Goal: Task Accomplishment & Management: Use online tool/utility

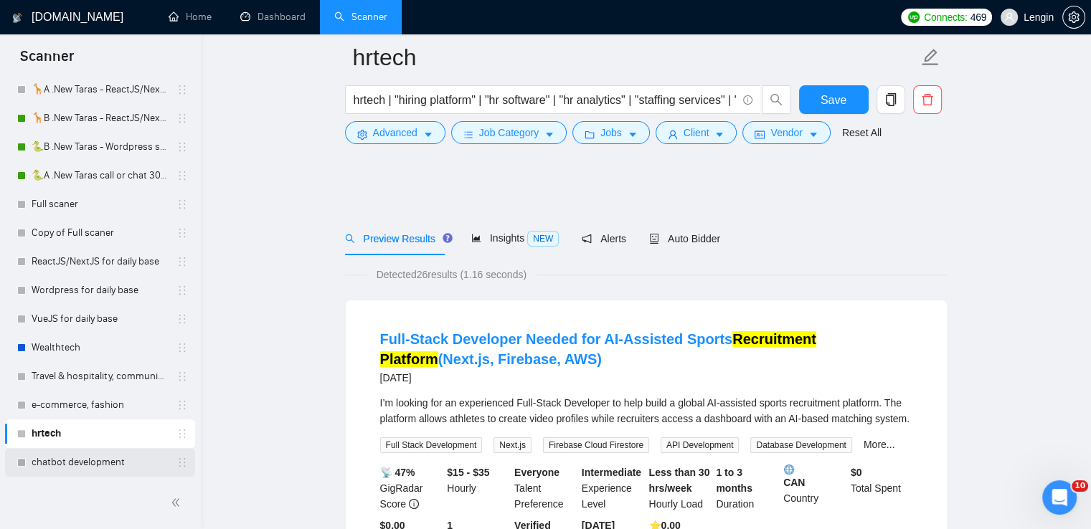
scroll to position [119, 0]
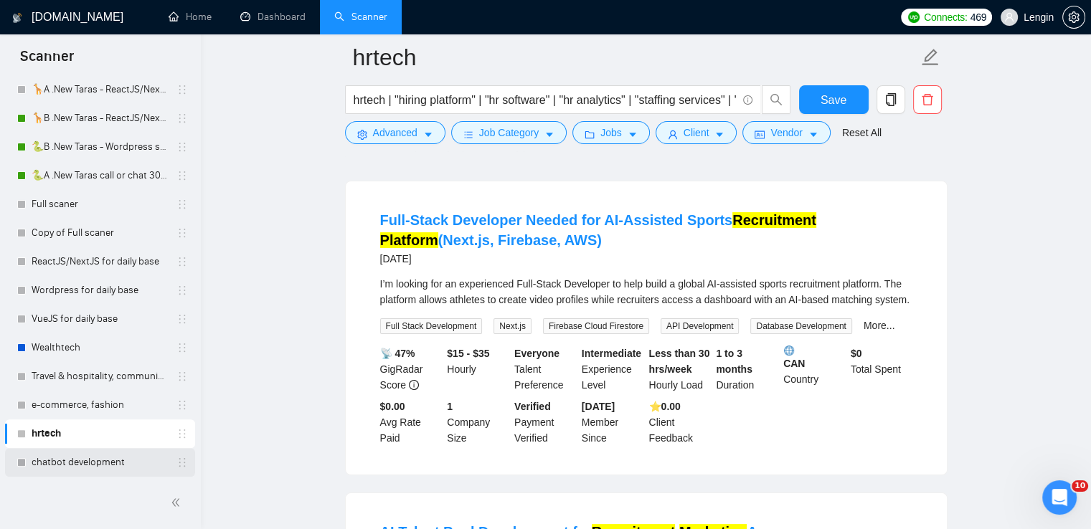
click at [75, 460] on link "chatbot development" at bounding box center [100, 462] width 136 height 29
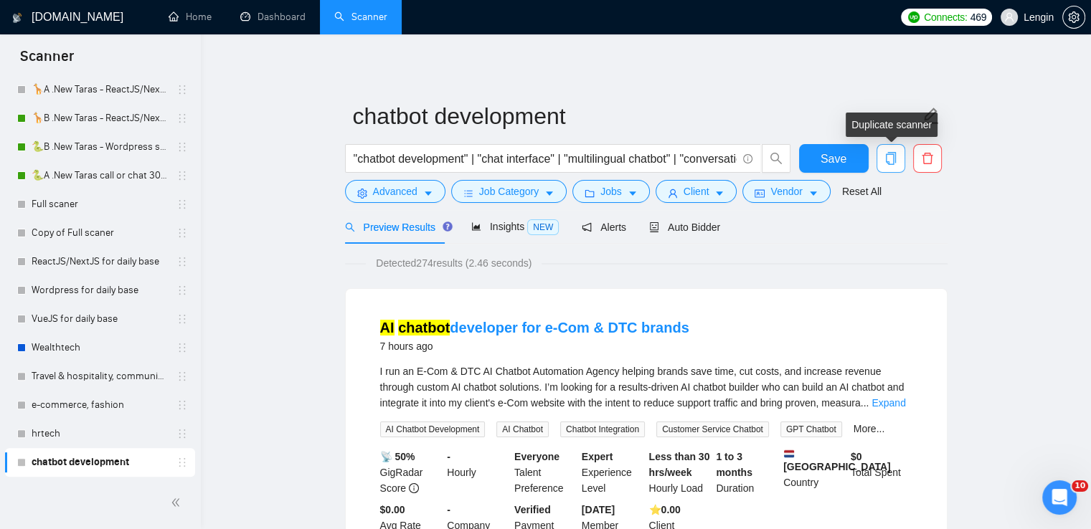
click at [894, 161] on icon "copy" at bounding box center [890, 158] width 13 height 13
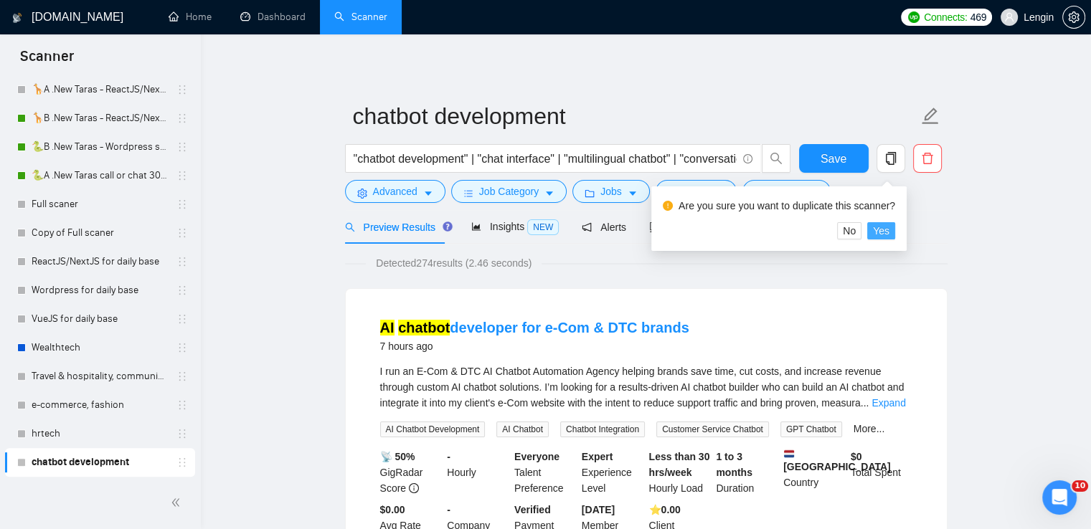
click at [887, 236] on button "Yes" at bounding box center [881, 230] width 28 height 17
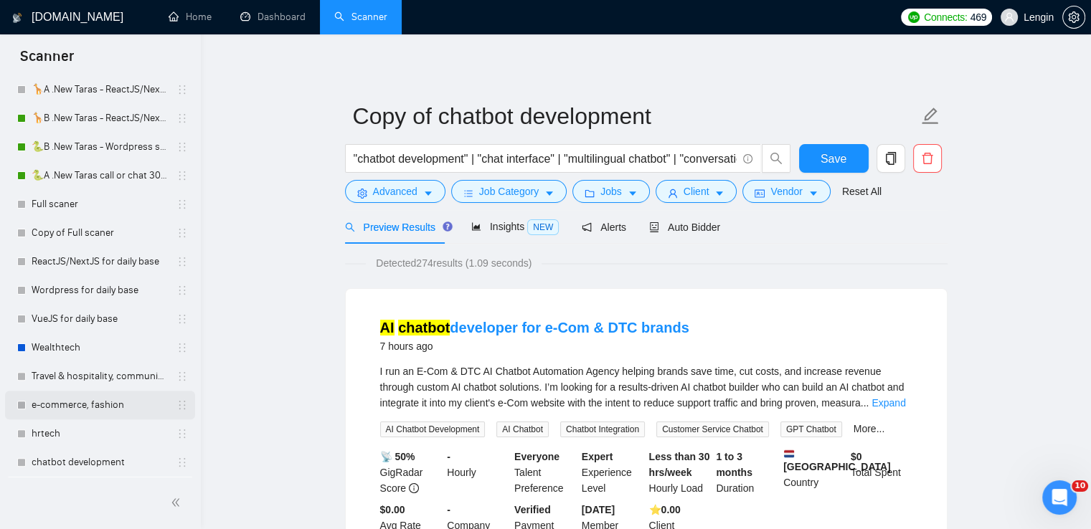
scroll to position [416, 0]
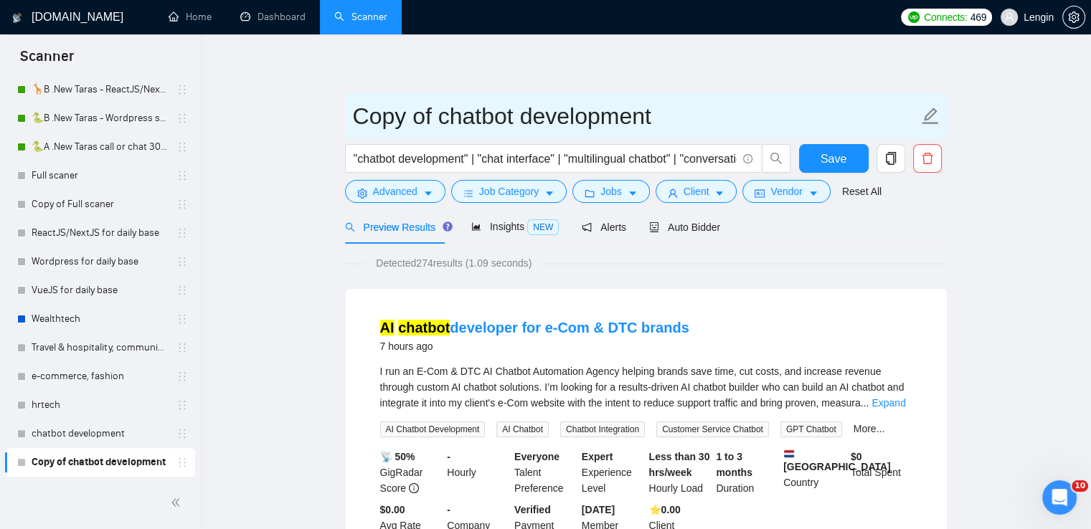
drag, startPoint x: 669, startPoint y: 117, endPoint x: 285, endPoint y: 111, distance: 383.8
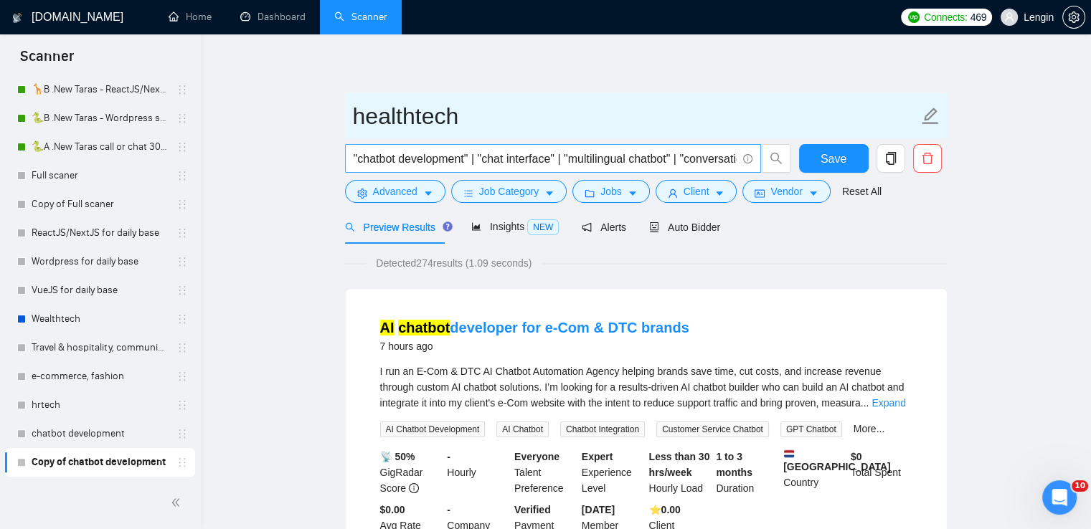
type input "healthtech"
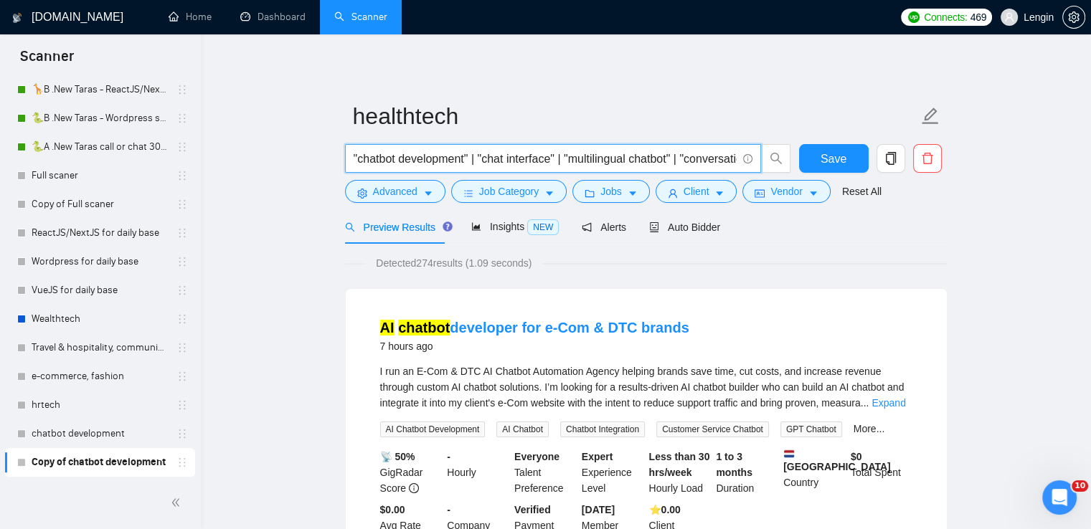
click at [418, 159] on input ""chatbot development" | "chat interface" | "multilingual chatbot" | "conversati…" at bounding box center [545, 159] width 383 height 18
click at [533, 156] on input ""chatbot development" | "chat interface" | "multilingual chatbot" | "conversati…" at bounding box center [545, 159] width 383 height 18
paste input ""healthtech" | "dental industry" | "digital health marketing" | "lead generatin…"
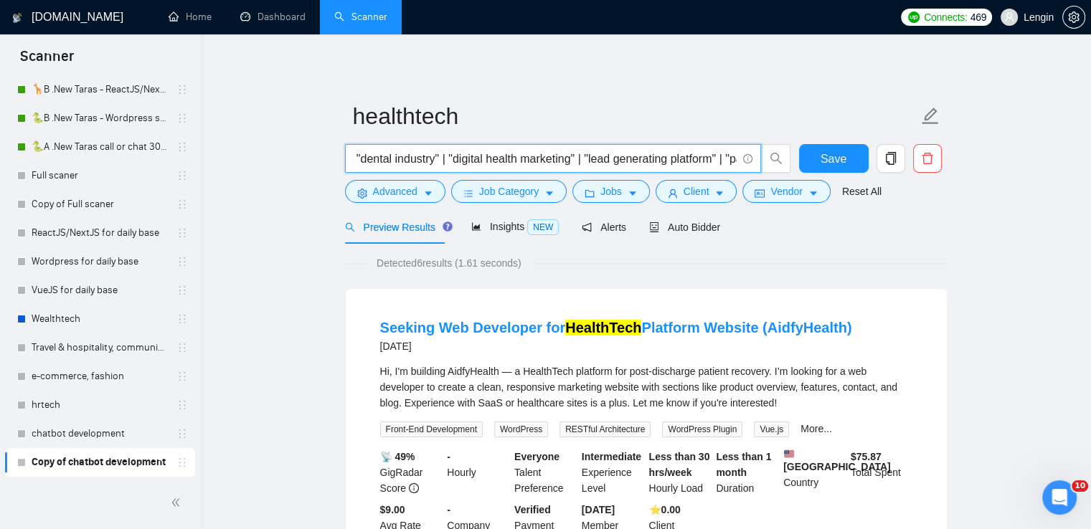
scroll to position [0, 0]
click at [415, 161] on input ""healthtech" | "dental industry" | "digital health marketing" | "lead generatin…" at bounding box center [545, 159] width 383 height 18
click at [680, 157] on input "healthtech | "dental industry" | "digital health marketing" | "lead generating …" at bounding box center [545, 159] width 383 height 18
click at [700, 159] on input "healthtech | "dental industry" | "digital health marketing" | "lead generating …" at bounding box center [545, 159] width 383 height 18
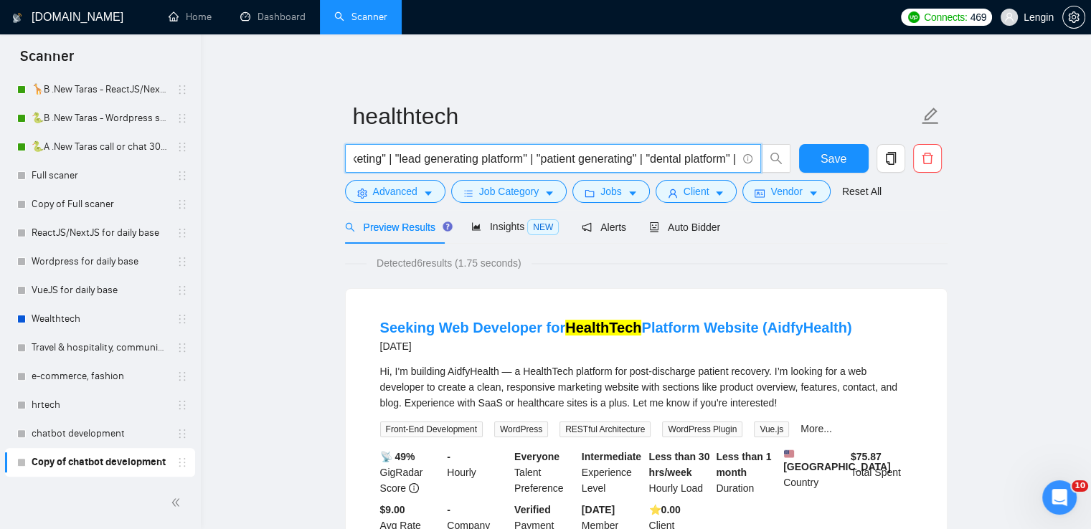
scroll to position [0, 260]
paste input ""e-health" | "healthcare saas" | "medical AI" | "clinical software" | "dental c…"
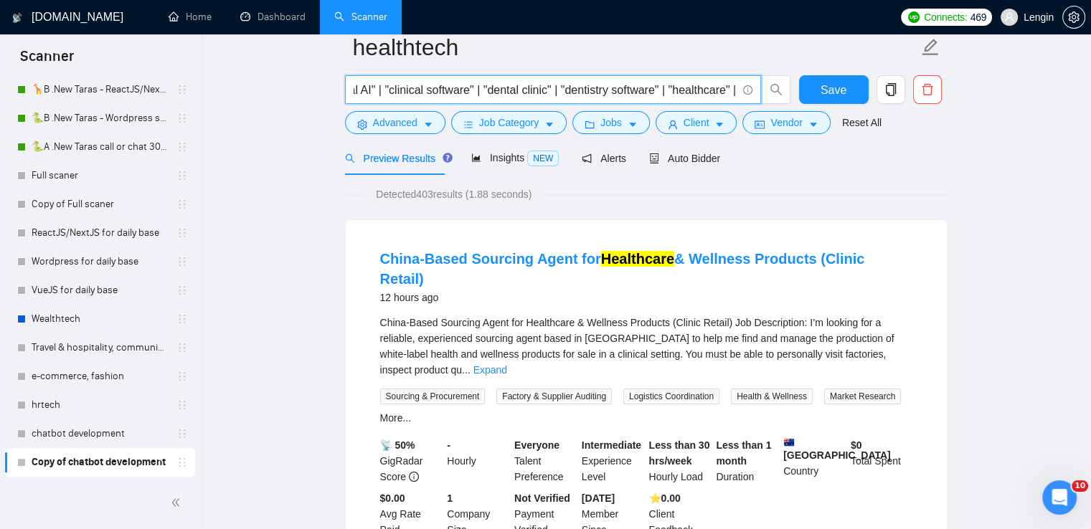
scroll to position [0, 0]
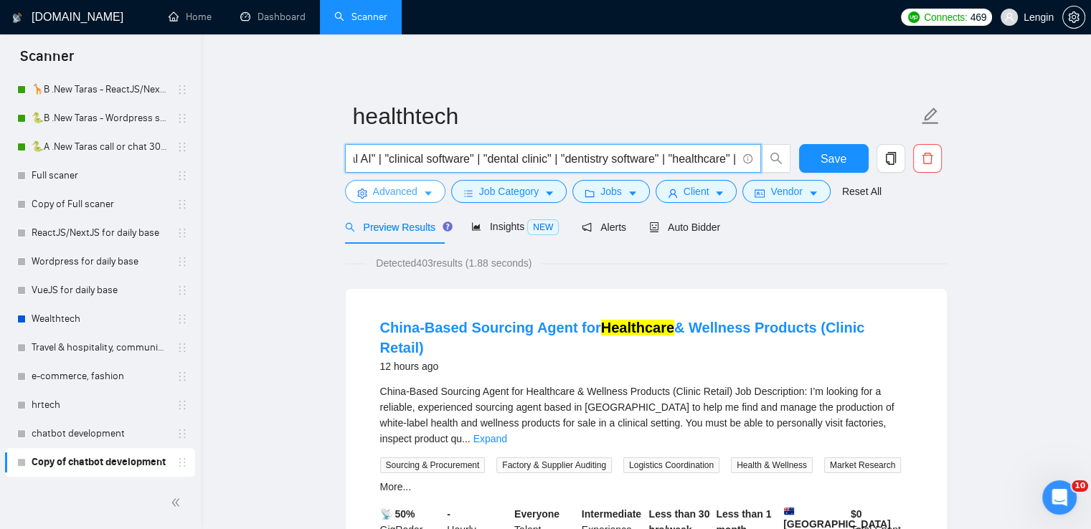
type input "healthtech | "dental industry" | "digital health marketing" | "lead generating …"
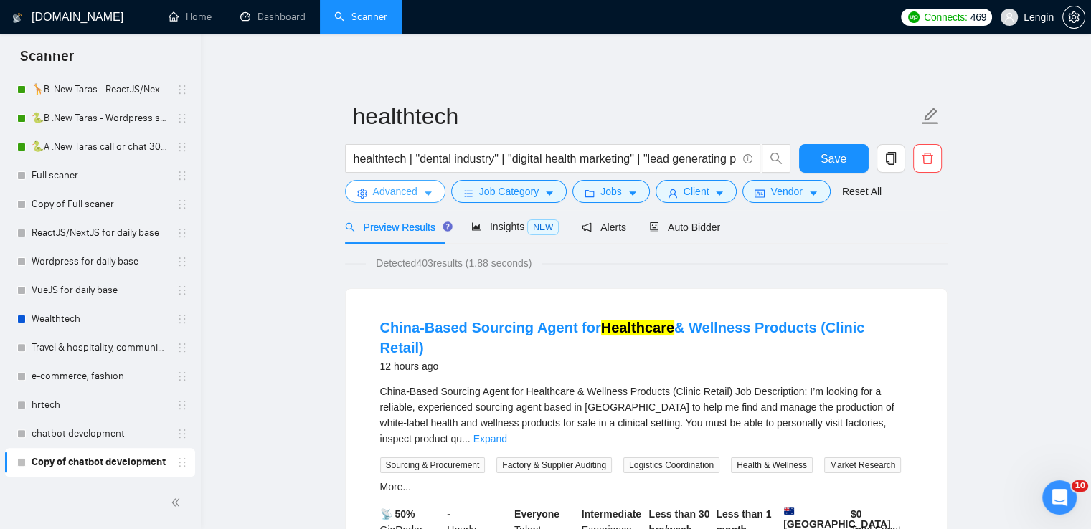
click at [433, 194] on button "Advanced" at bounding box center [395, 191] width 100 height 23
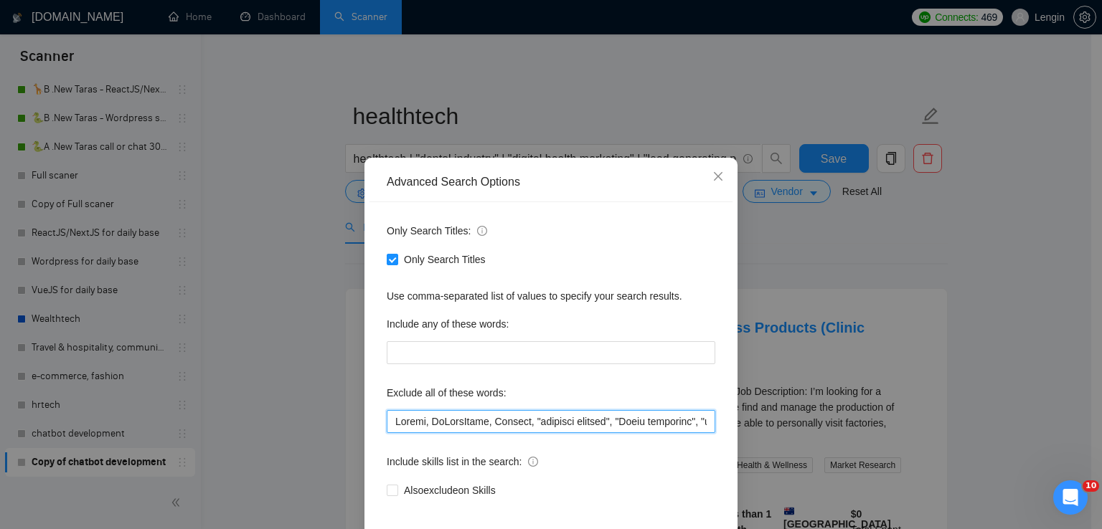
click at [395, 425] on input "text" at bounding box center [551, 421] width 329 height 23
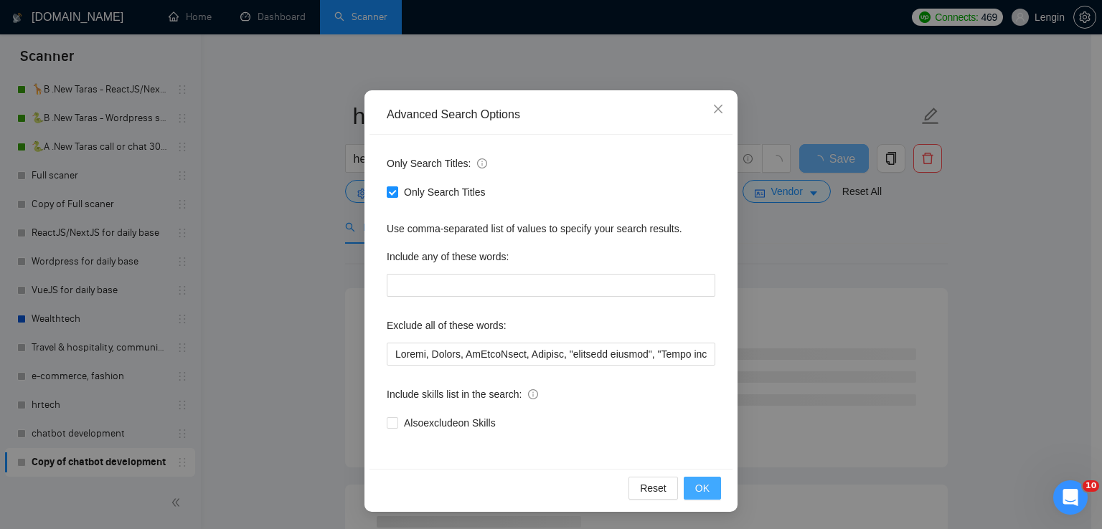
click at [695, 481] on span "OK" at bounding box center [702, 489] width 14 height 16
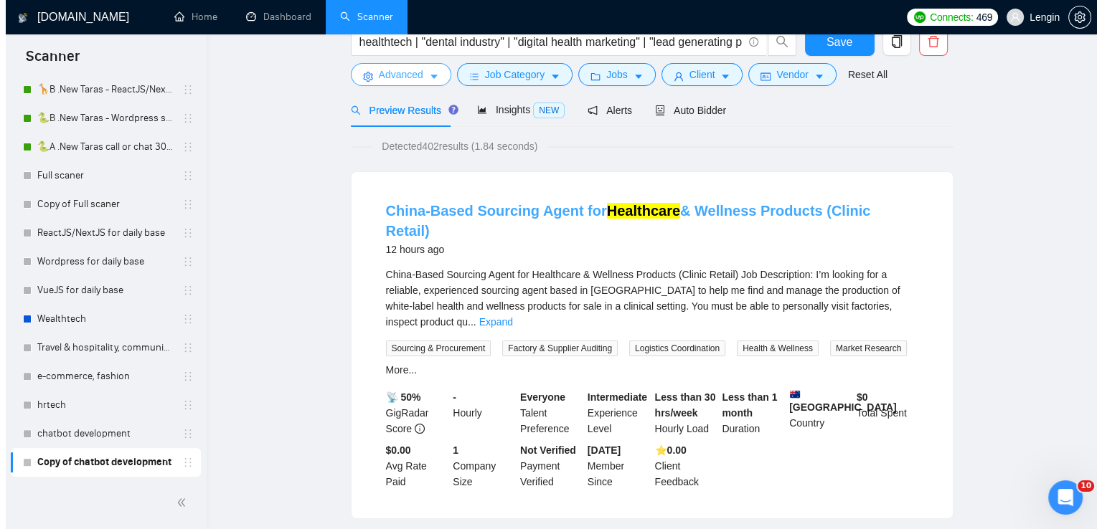
scroll to position [0, 0]
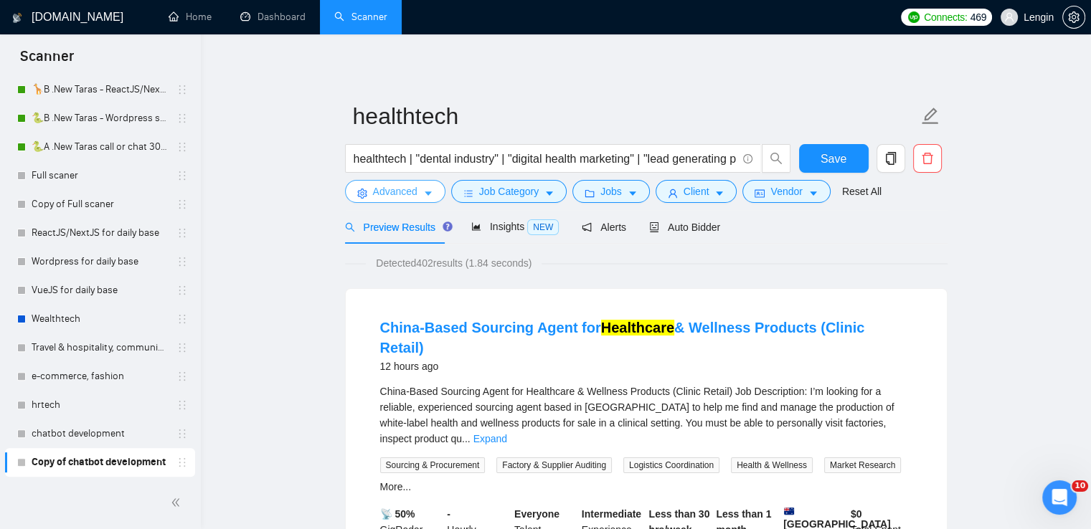
click at [407, 188] on span "Advanced" at bounding box center [395, 192] width 44 height 16
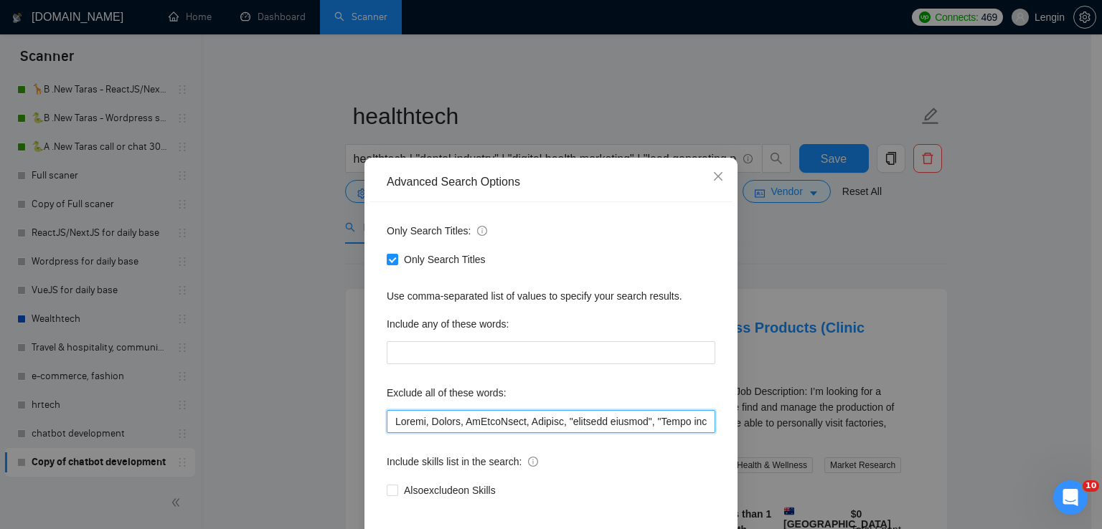
click at [421, 420] on input "text" at bounding box center [551, 421] width 329 height 23
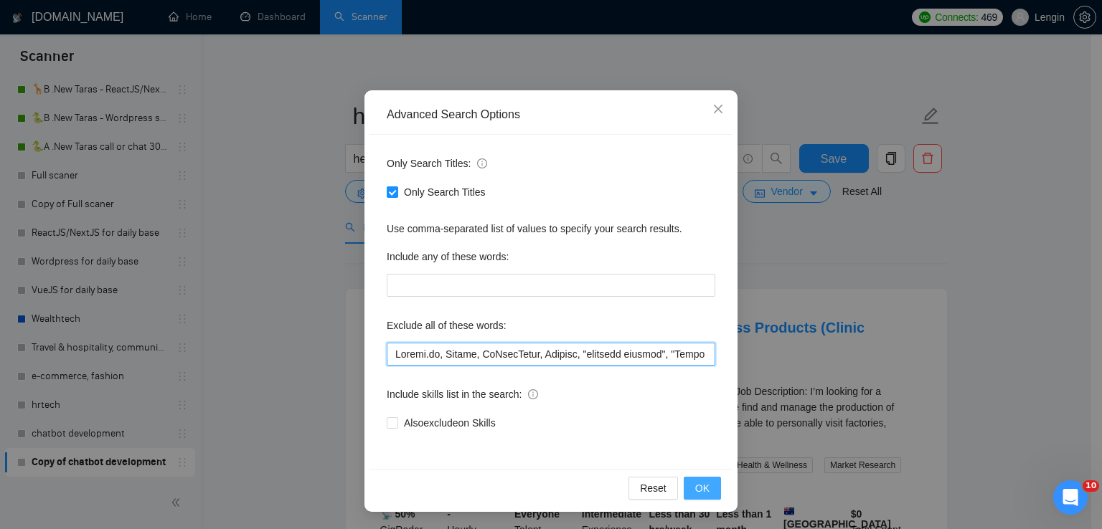
type input "Loremi.do, Sitame, CoNsecTetur, Adipisc, "elitsedd eiusmod", "Tempo incididun",…"
click at [707, 484] on button "OK" at bounding box center [702, 488] width 37 height 23
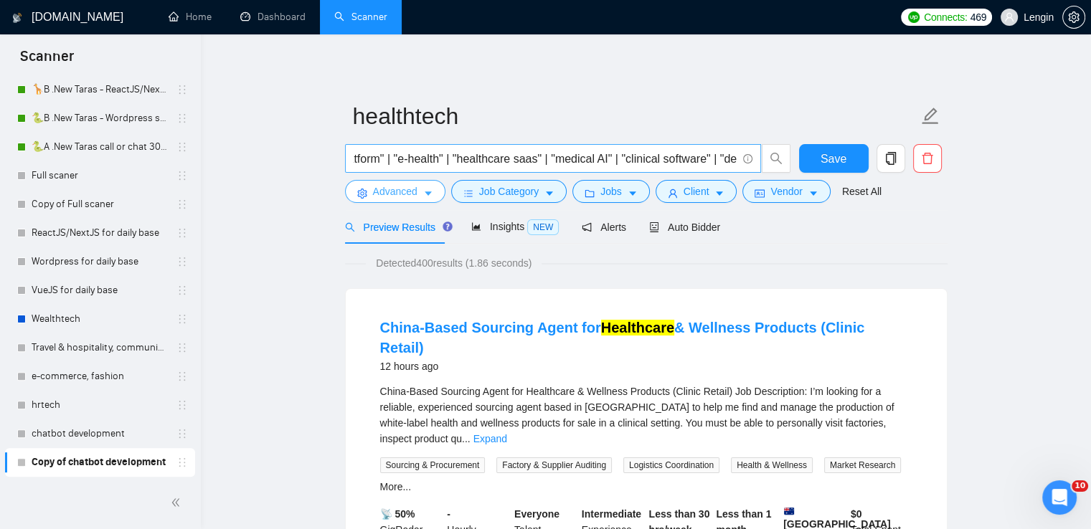
scroll to position [0, 846]
click at [721, 156] on input "healthtech | "dental industry" | "digital health marketing" | "lead generating …" at bounding box center [545, 159] width 383 height 18
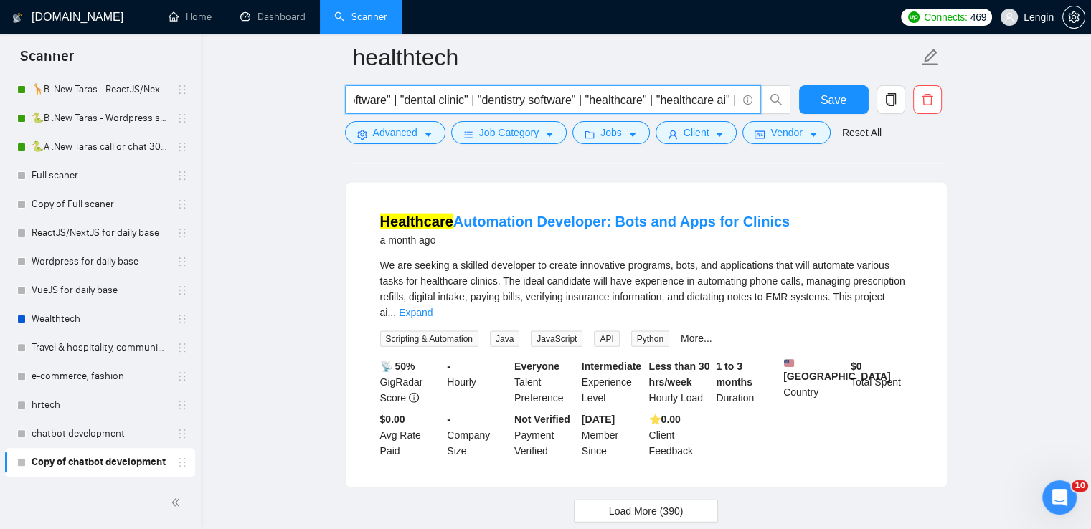
scroll to position [3087, 0]
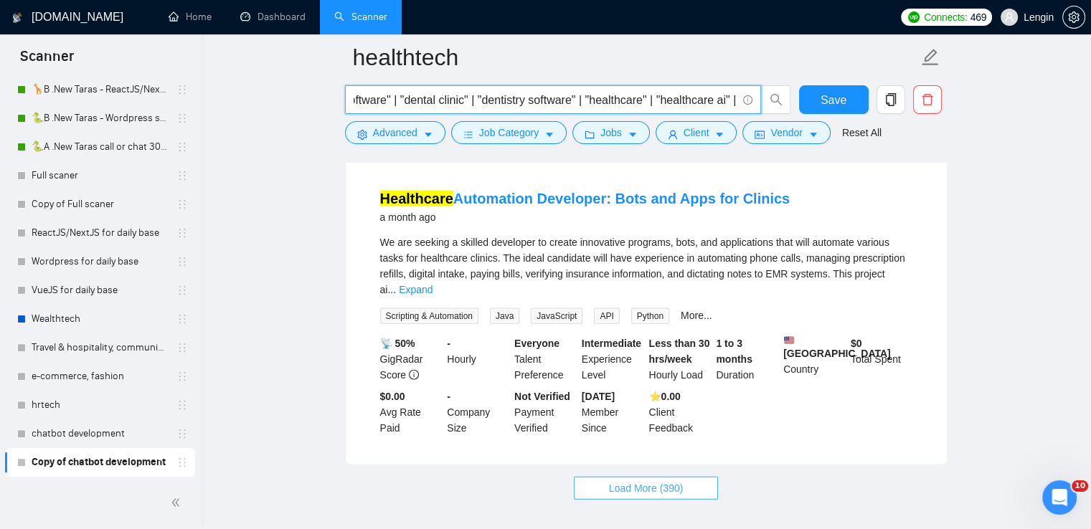
type input "healthtech | "dental industry" | "digital health marketing" | "lead generating …"
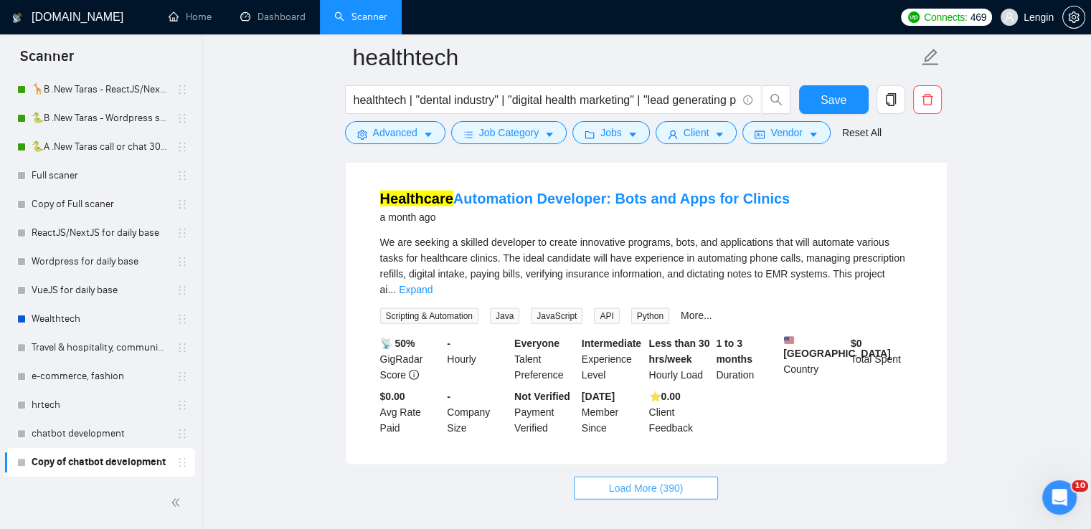
click at [673, 481] on span "Load More (390)" at bounding box center [646, 489] width 75 height 16
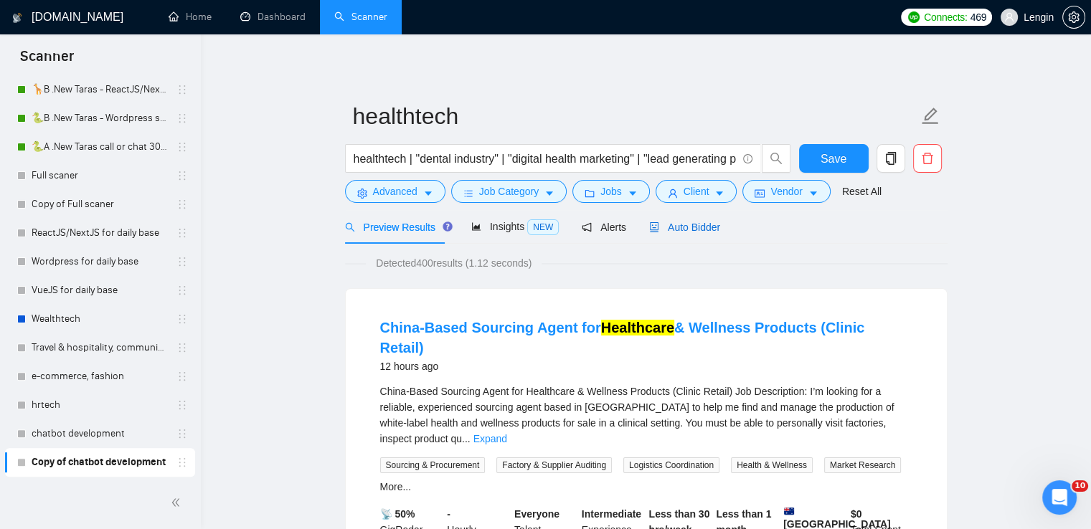
click at [686, 233] on span "Auto Bidder" at bounding box center [684, 227] width 71 height 11
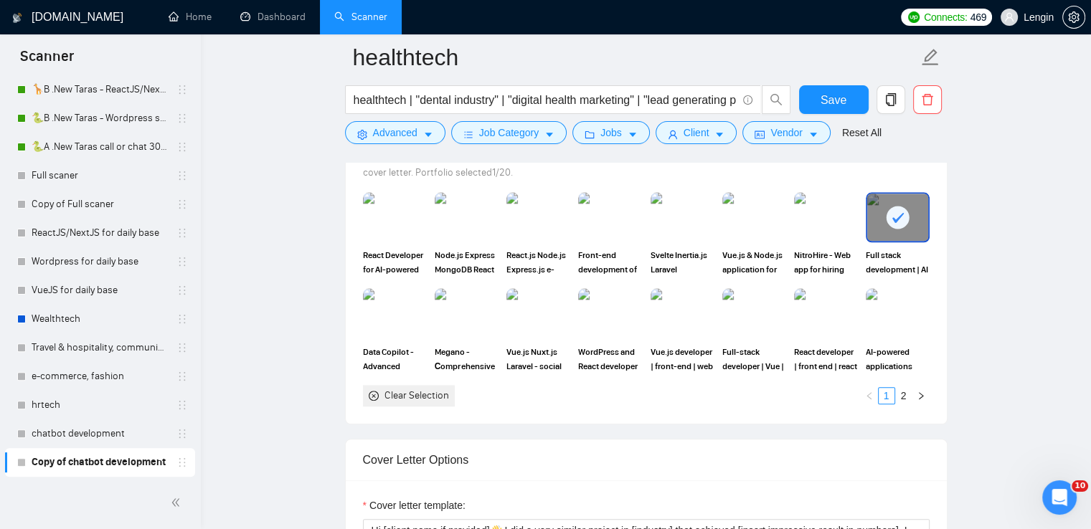
scroll to position [1475, 0]
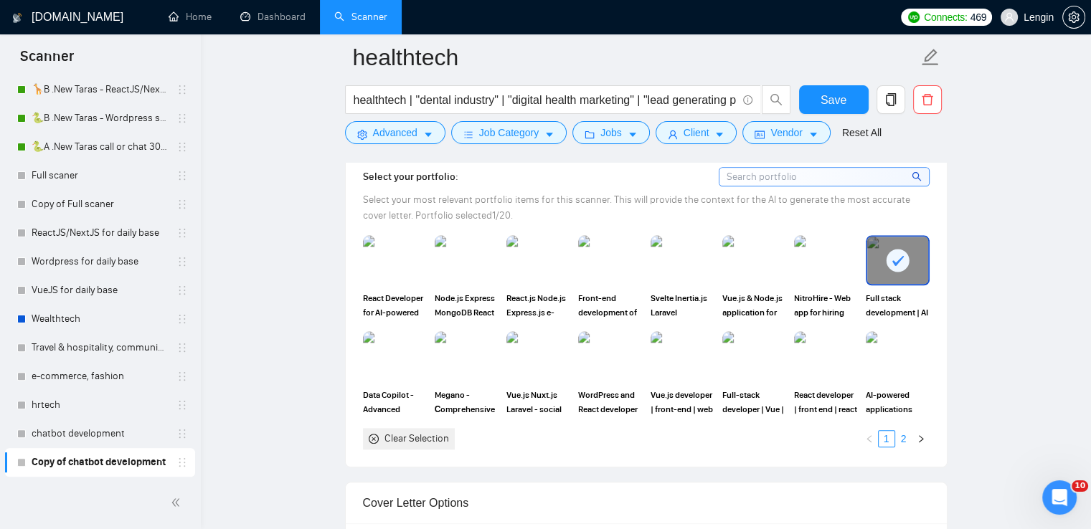
click at [905, 435] on link "2" at bounding box center [904, 439] width 16 height 16
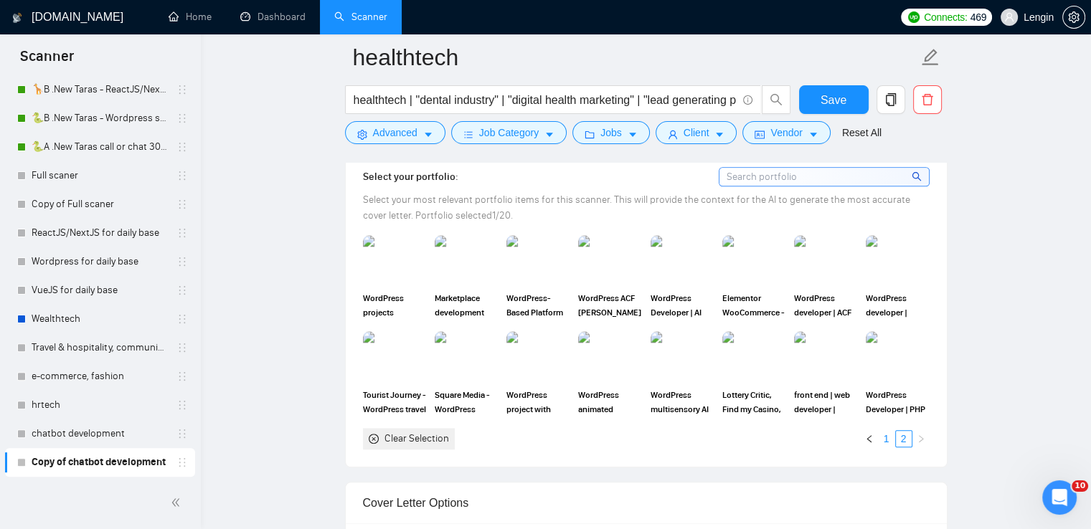
click at [887, 437] on link "1" at bounding box center [887, 439] width 16 height 16
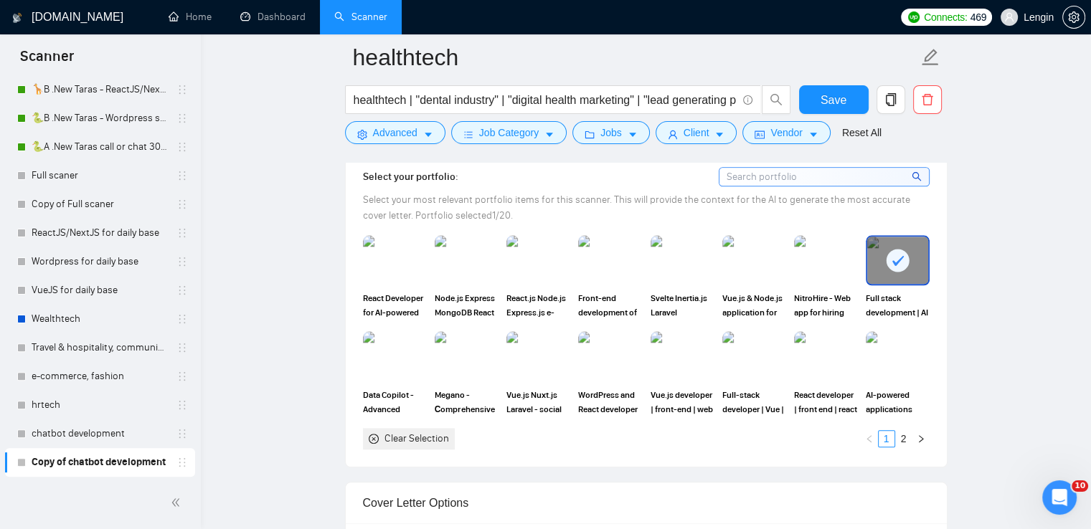
click at [896, 265] on rect at bounding box center [898, 260] width 23 height 23
click at [903, 431] on link "2" at bounding box center [904, 439] width 16 height 16
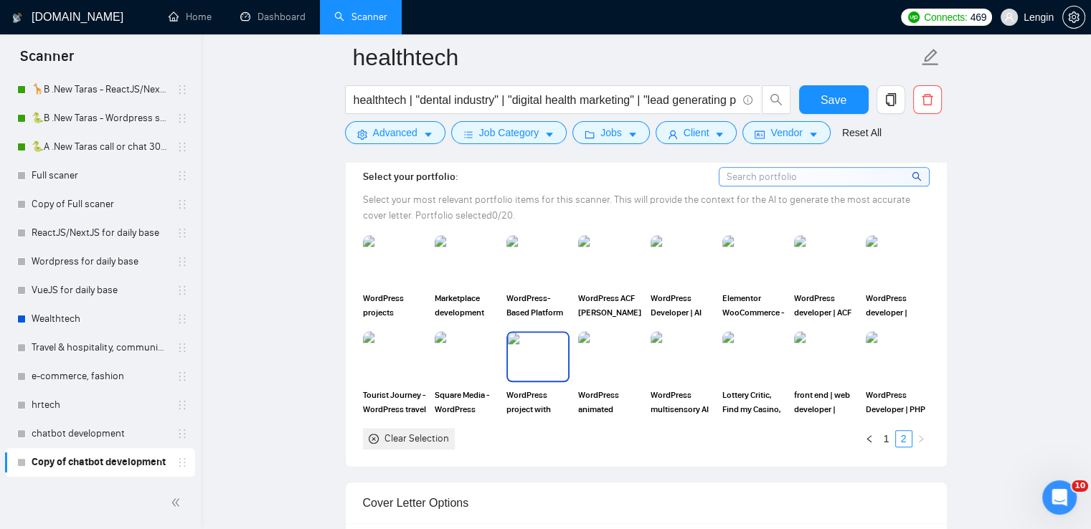
click at [519, 359] on img at bounding box center [538, 356] width 60 height 47
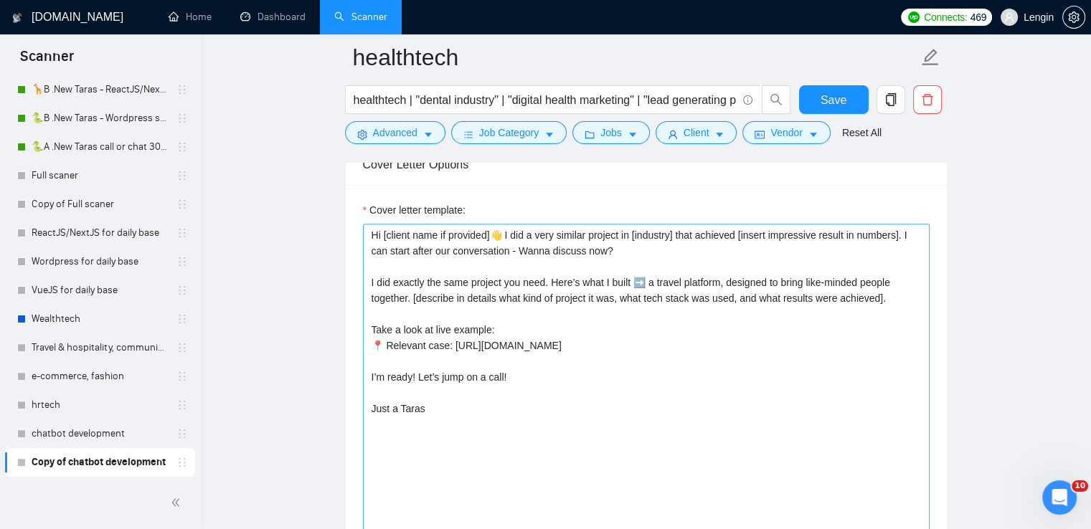
scroll to position [1813, 0]
click at [843, 93] on span "Save" at bounding box center [834, 100] width 26 height 18
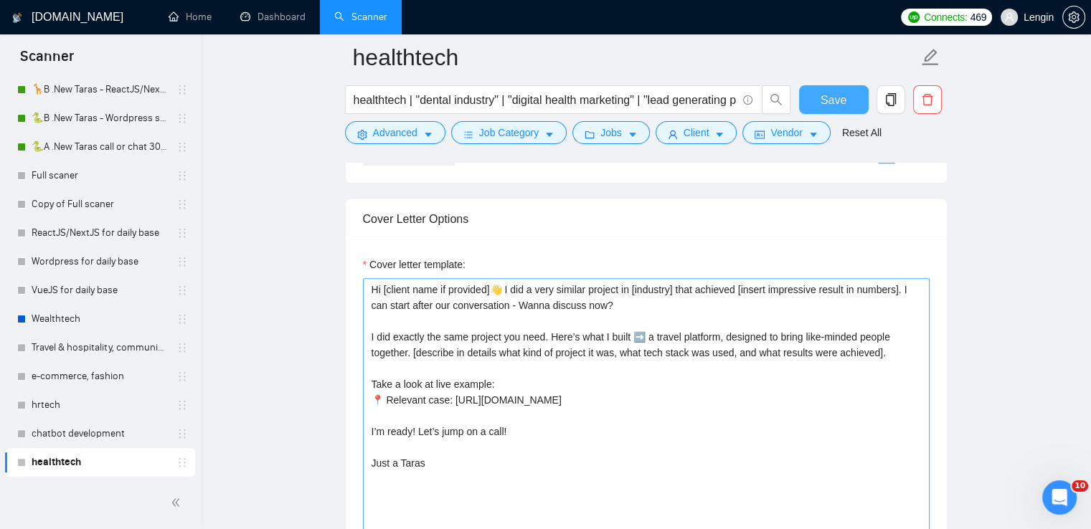
scroll to position [1759, 0]
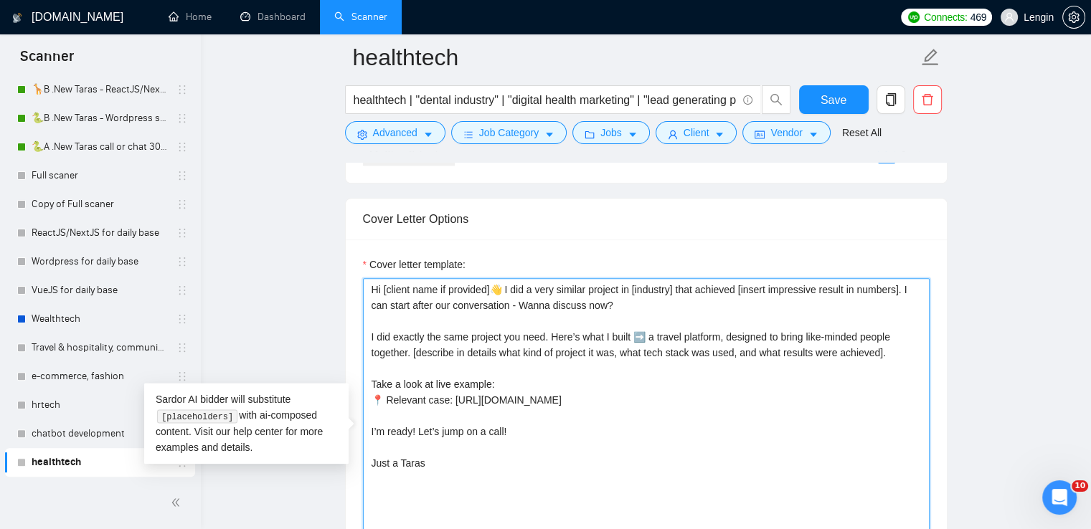
drag, startPoint x: 410, startPoint y: 351, endPoint x: 649, endPoint y: 336, distance: 239.3
click at [649, 336] on textarea "Hi [client name if provided]👋 I did a very similar project in [industry] that a…" at bounding box center [646, 439] width 567 height 323
paste textarea "It's patient generating dental platform. It offers the best way to reach people…"
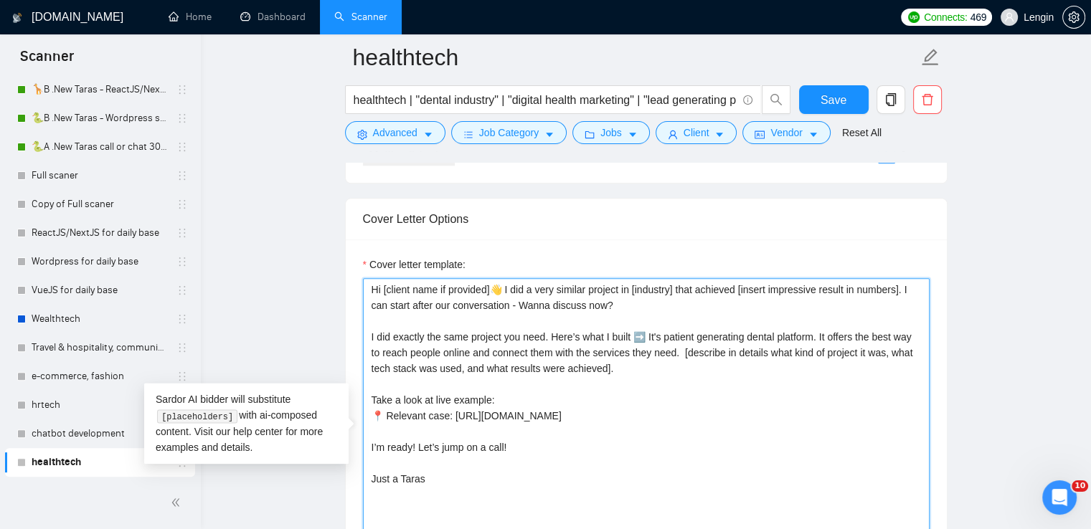
click at [662, 331] on textarea "Hi [client name if provided]👋 I did a very similar project in [industry] that a…" at bounding box center [646, 439] width 567 height 323
click at [672, 351] on textarea "Hi [client name if provided]👋 I did a very similar project in [industry] that a…" at bounding box center [646, 439] width 567 height 323
drag, startPoint x: 799, startPoint y: 412, endPoint x: 448, endPoint y: 407, distance: 351.5
click at [448, 407] on textarea "Hi [client name if provided]👋 I did a very similar project in [industry] that a…" at bounding box center [646, 439] width 567 height 323
paste textarea "[URL][DOMAIN_NAME]"
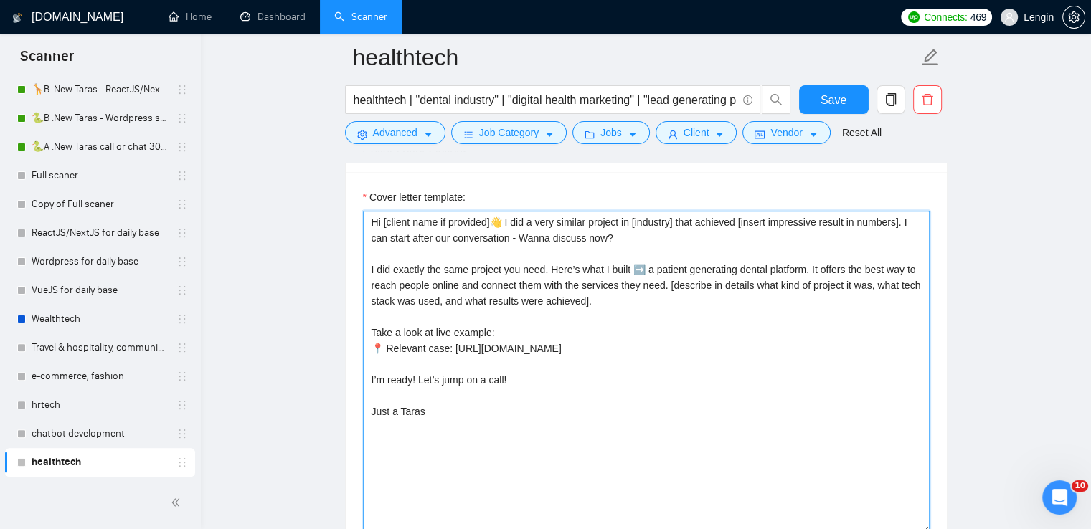
scroll to position [1879, 0]
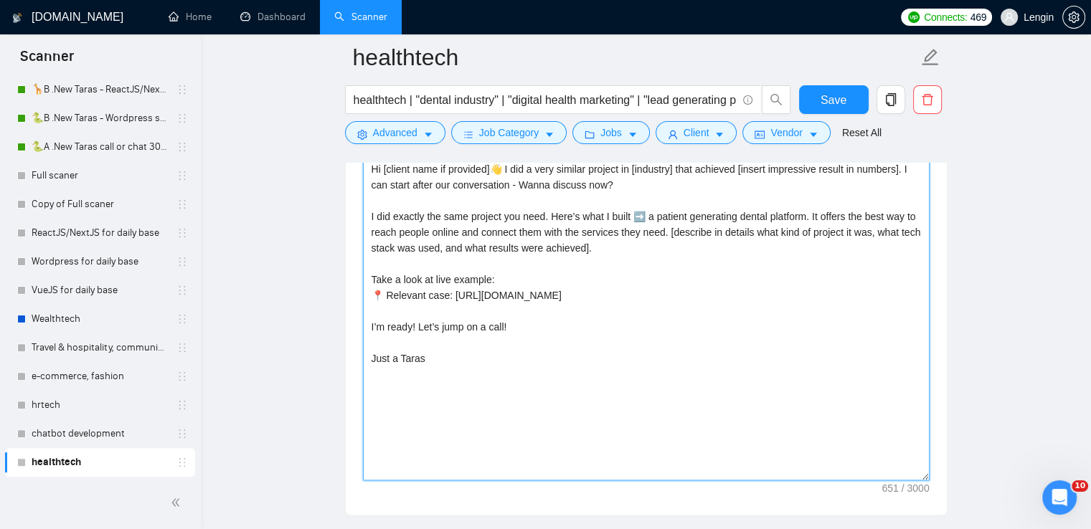
type textarea "Hi [client name if provided]👋 I did a very similar project in [industry] that a…"
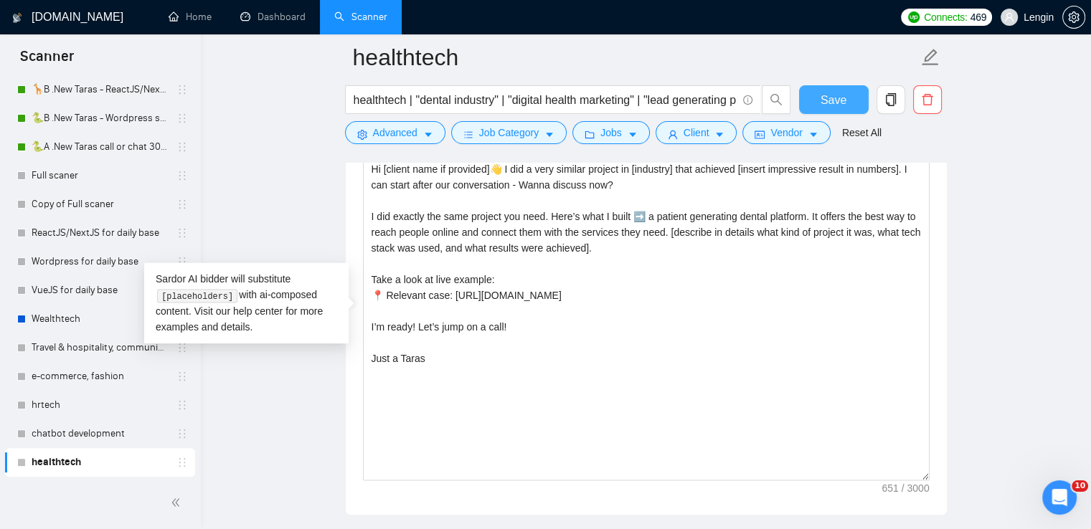
click at [836, 104] on span "Save" at bounding box center [834, 100] width 26 height 18
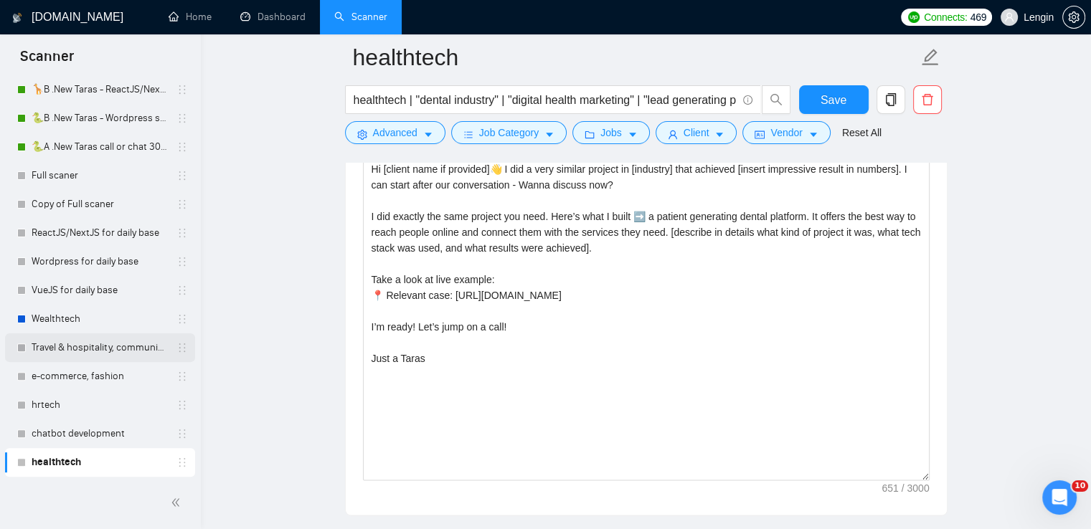
click at [48, 353] on link "Travel & hospitality, community & social networking, entertainment, event manag…" at bounding box center [100, 348] width 136 height 29
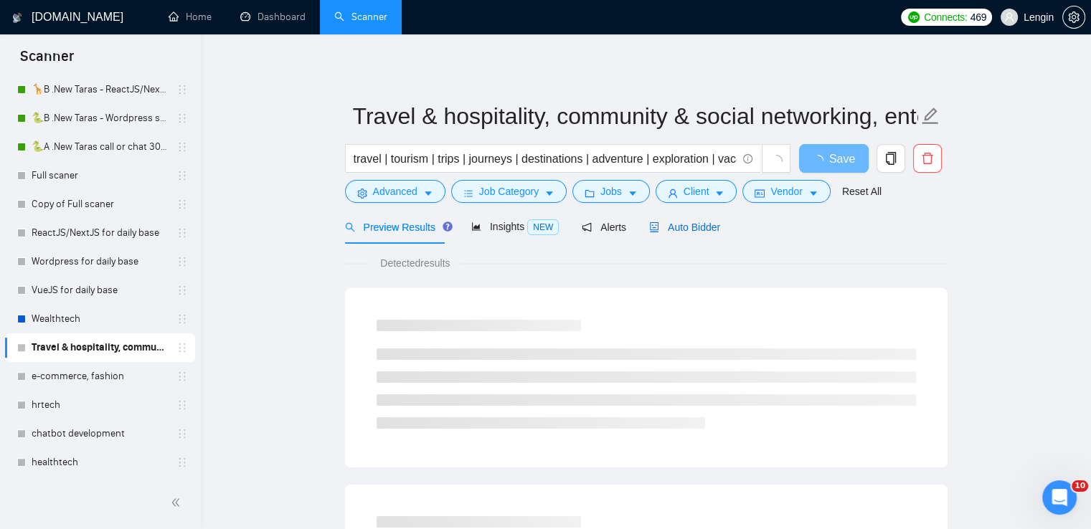
click at [694, 233] on span "Auto Bidder" at bounding box center [684, 227] width 71 height 11
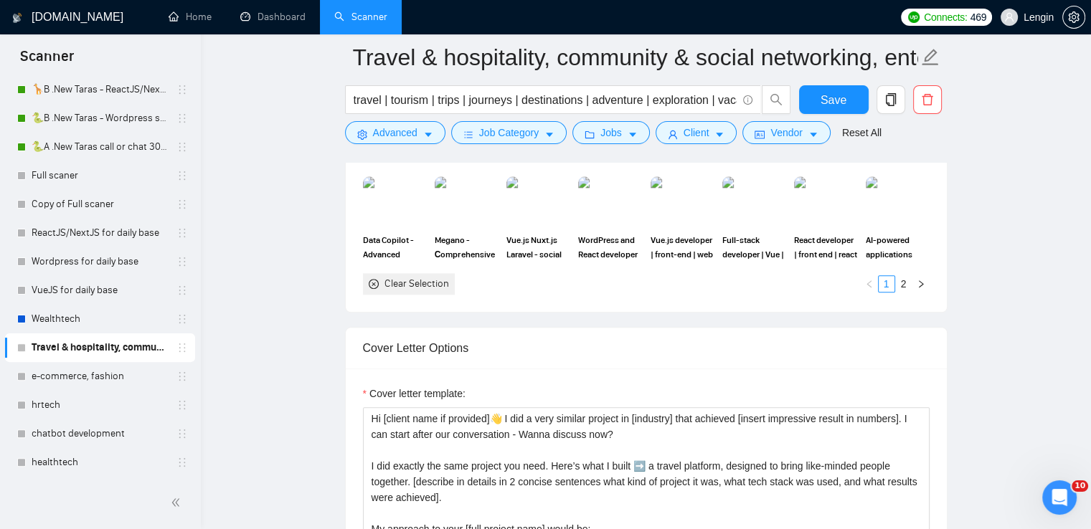
scroll to position [1779, 0]
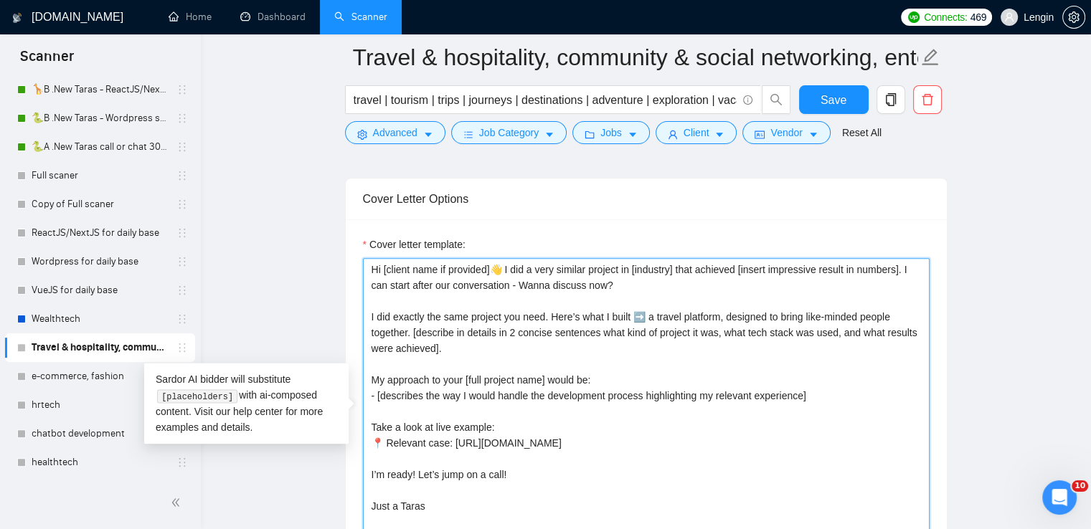
drag, startPoint x: 821, startPoint y: 395, endPoint x: 367, endPoint y: 369, distance: 454.8
click at [367, 369] on textarea "Hi [client name if provided]👋 I did a very similar project in [industry] that a…" at bounding box center [646, 419] width 567 height 323
click at [304, 319] on main "Travel & hospitality, community & social networking, entertainment, event manag…" at bounding box center [646, 328] width 844 height 4100
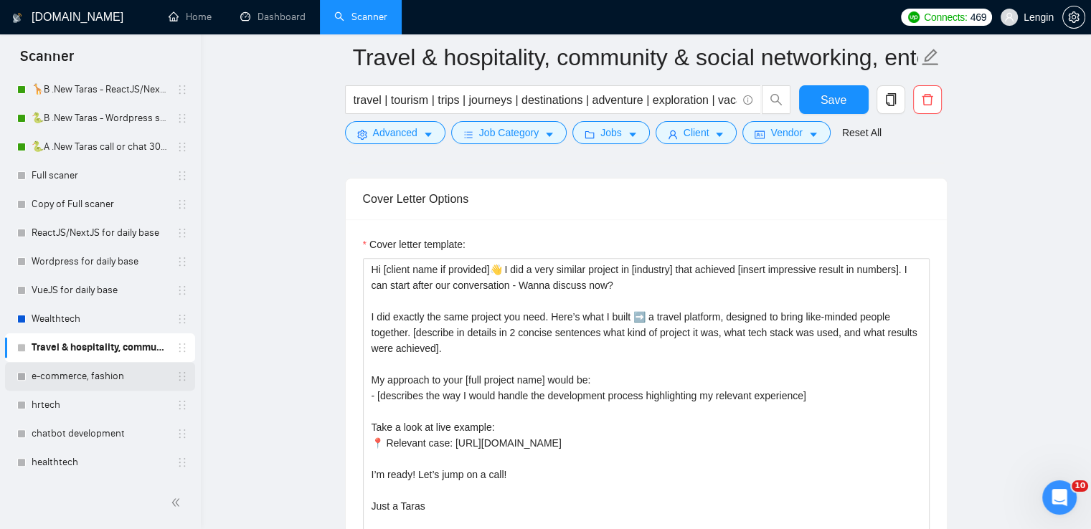
click at [64, 380] on link "e-commerce, fashion" at bounding box center [100, 376] width 136 height 29
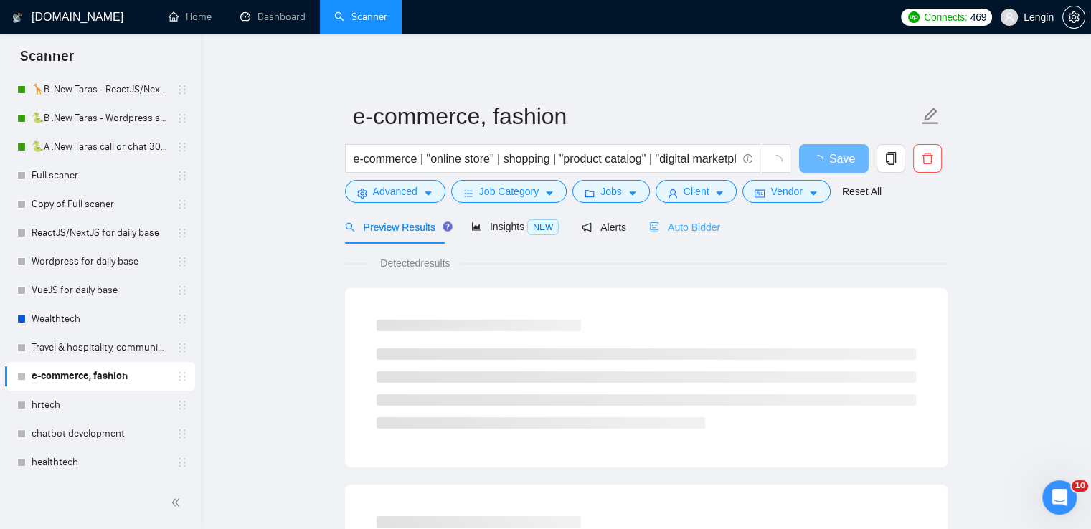
click at [697, 242] on div "Auto Bidder" at bounding box center [684, 227] width 71 height 34
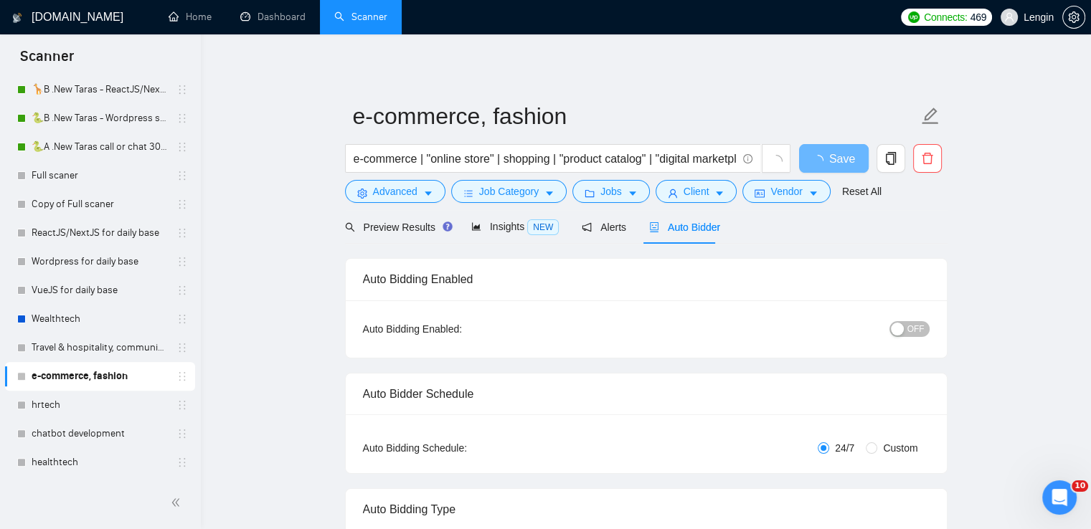
radio input "false"
radio input "true"
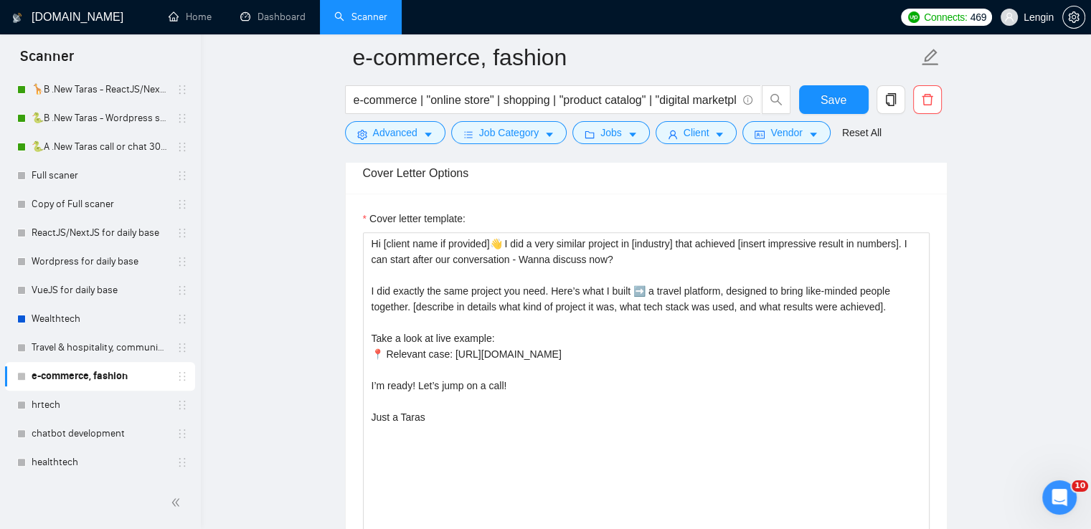
scroll to position [1796, 0]
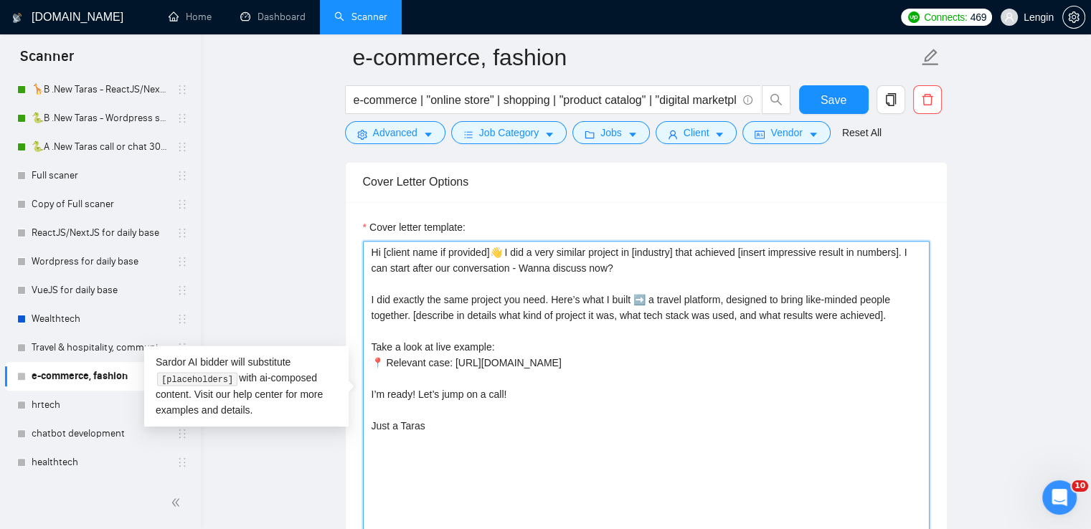
click at [489, 323] on textarea "Hi [client name if provided]👋 I did a very similar project in [industry] that a…" at bounding box center [646, 402] width 567 height 323
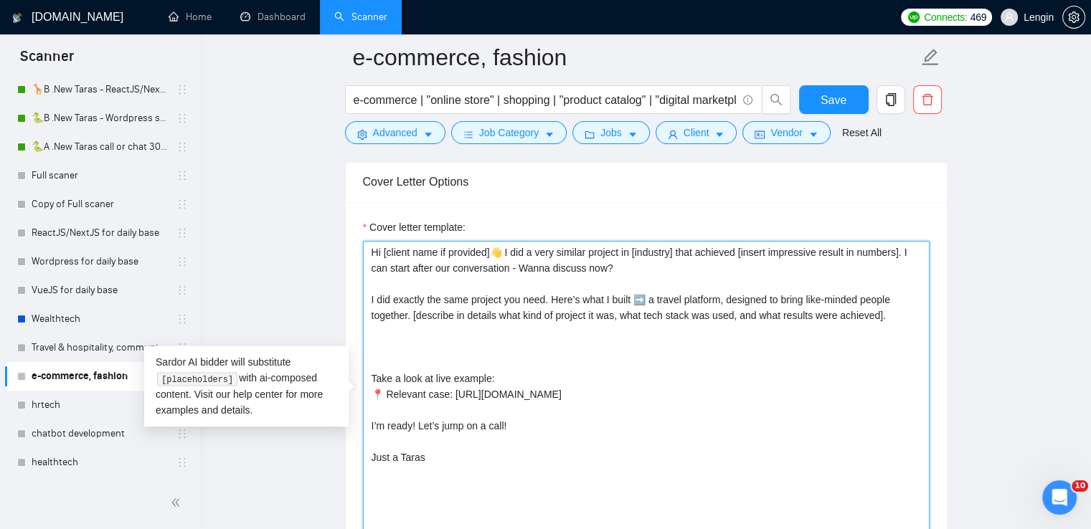
paste textarea "My approach to your [full project name] would be: - [describes the way I would …"
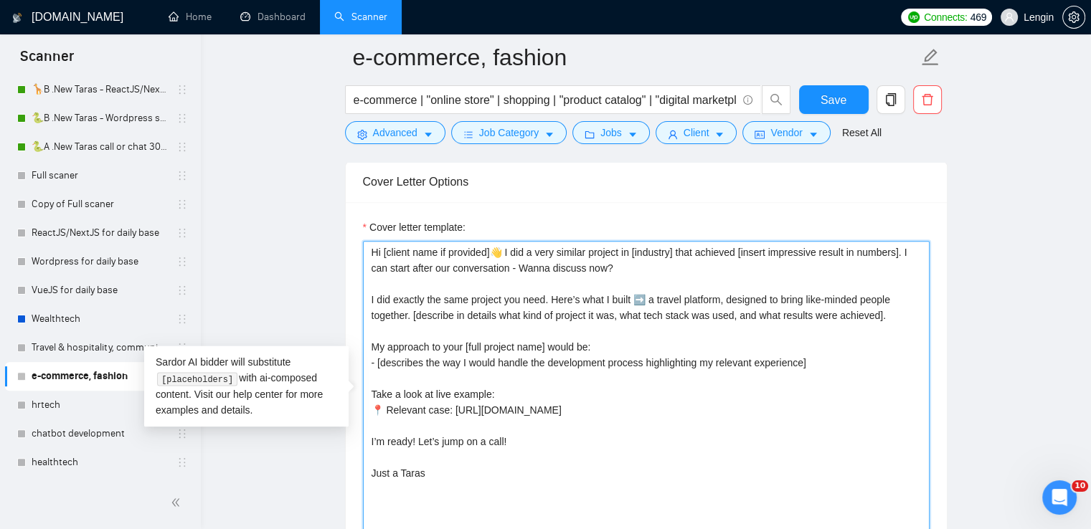
drag, startPoint x: 648, startPoint y: 295, endPoint x: 408, endPoint y: 306, distance: 240.6
click at [408, 306] on textarea "Hi [client name if provided]👋 I did a very similar project in [industry] that a…" at bounding box center [646, 402] width 567 height 323
paste textarea "It's global eyewear e-commerce with 10k+ employees"
click at [659, 296] on textarea "Hi [client name if provided]👋 I did a very similar project in [industry] that a…" at bounding box center [646, 402] width 567 height 323
click at [379, 311] on textarea "Hi [client name if provided]👋 I did a very similar project in [industry] that a…" at bounding box center [646, 402] width 567 height 323
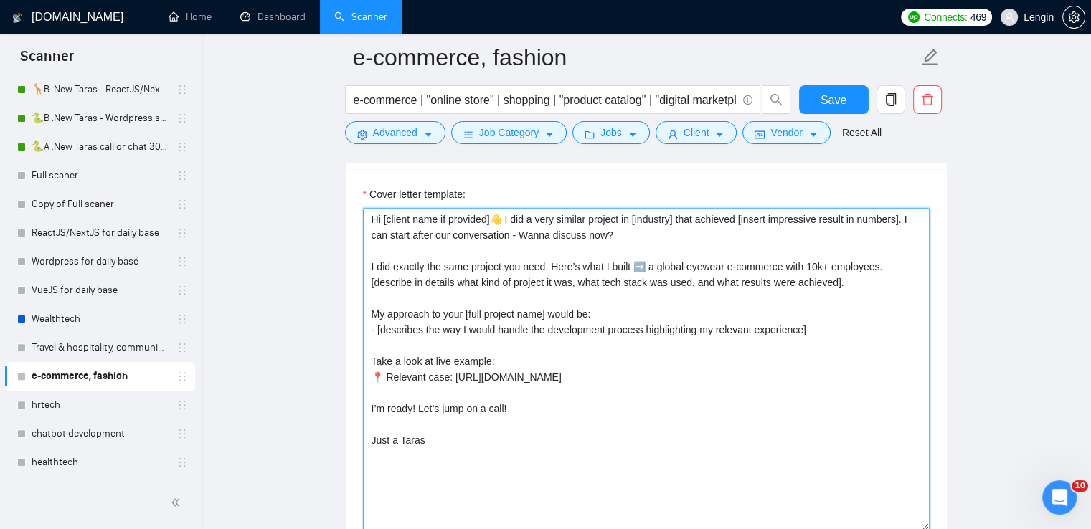
scroll to position [1830, 0]
type textarea "Hi [client name if provided]👋 I did a very similar project in [industry] that a…"
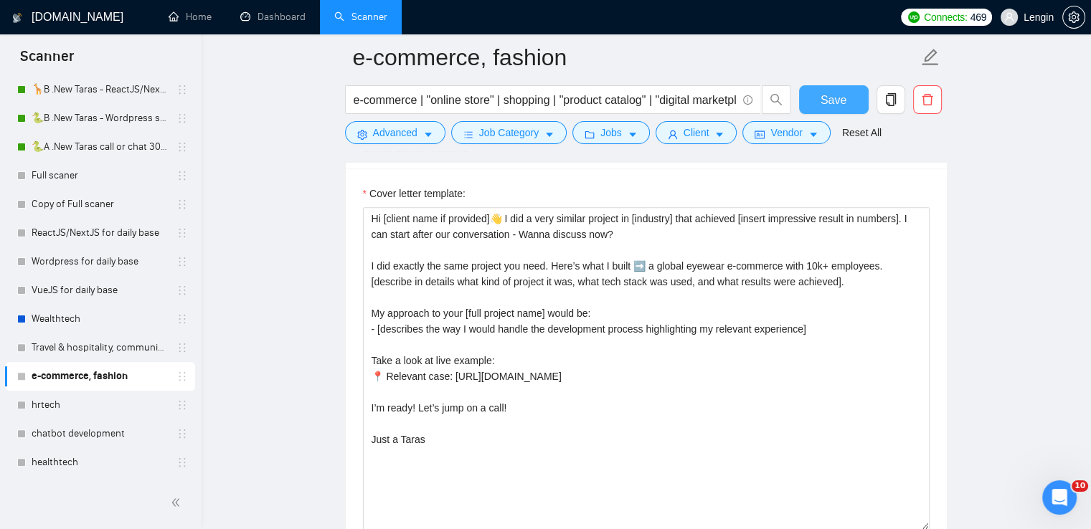
click at [826, 93] on span "Save" at bounding box center [834, 100] width 26 height 18
click at [51, 403] on link "hrtech" at bounding box center [100, 405] width 136 height 29
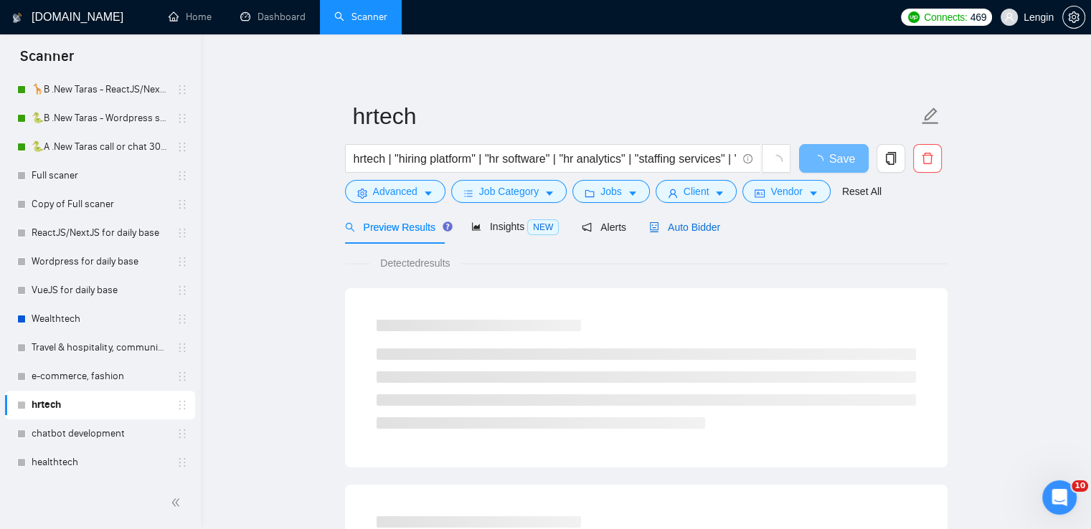
click at [686, 227] on span "Auto Bidder" at bounding box center [684, 227] width 71 height 11
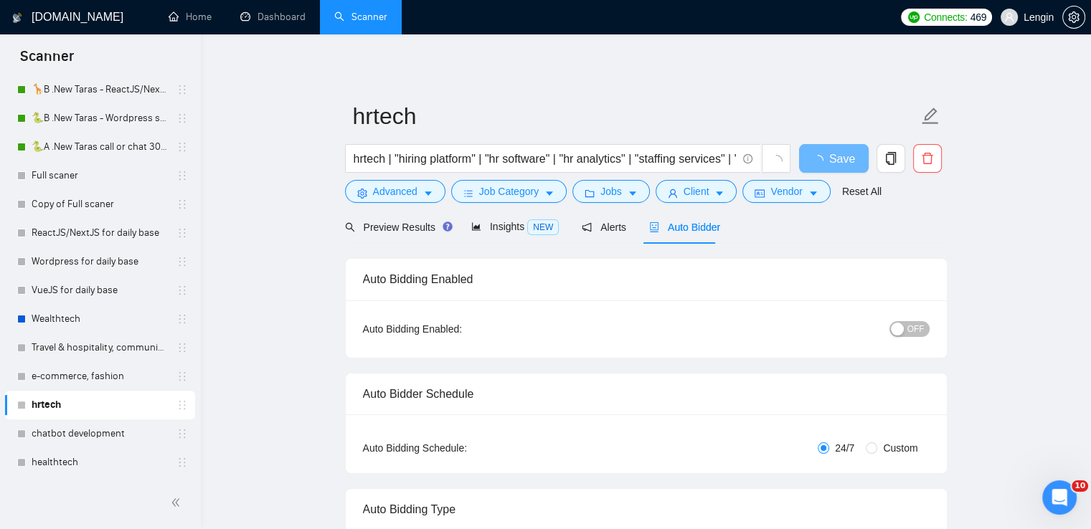
radio input "false"
radio input "true"
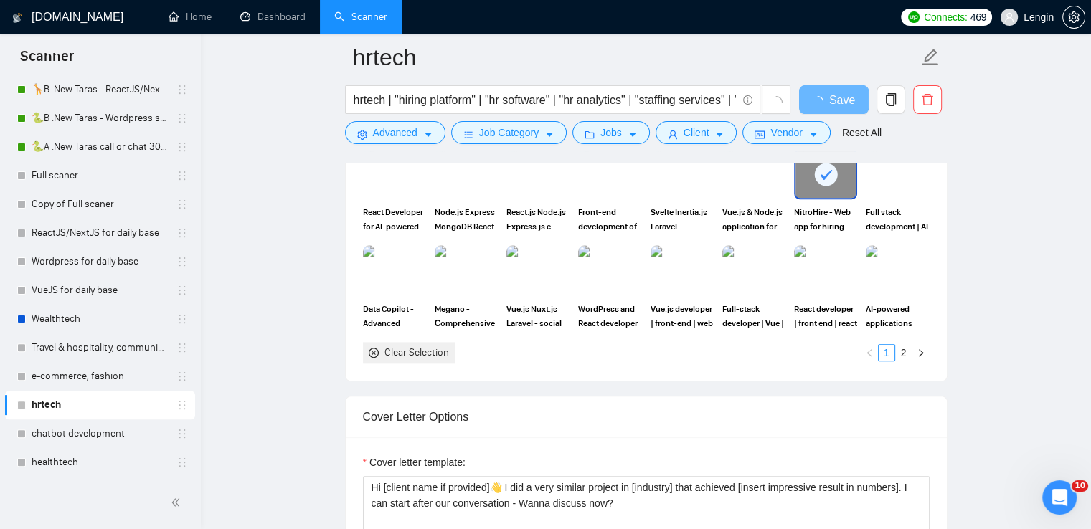
scroll to position [1544, 0]
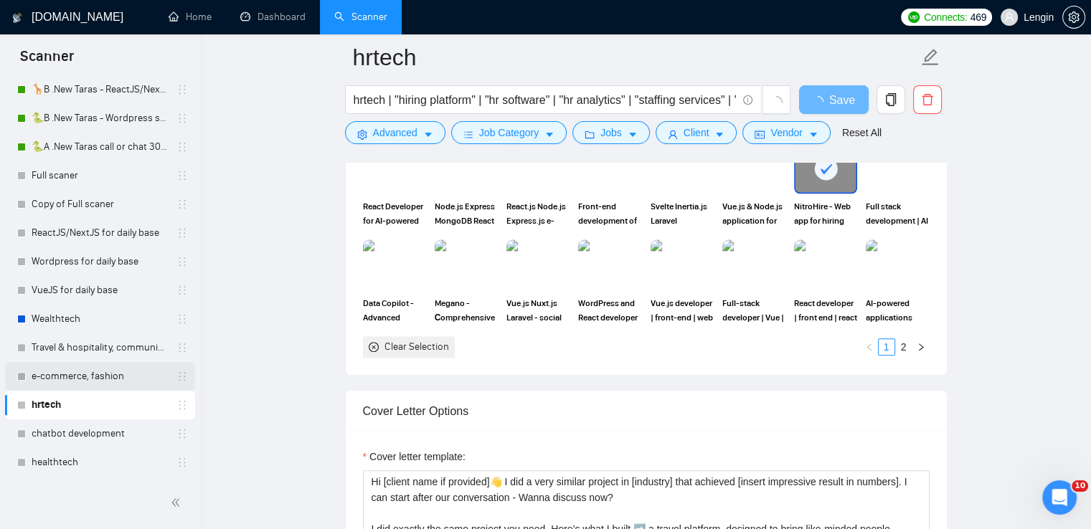
click at [90, 384] on link "e-commerce, fashion" at bounding box center [100, 376] width 136 height 29
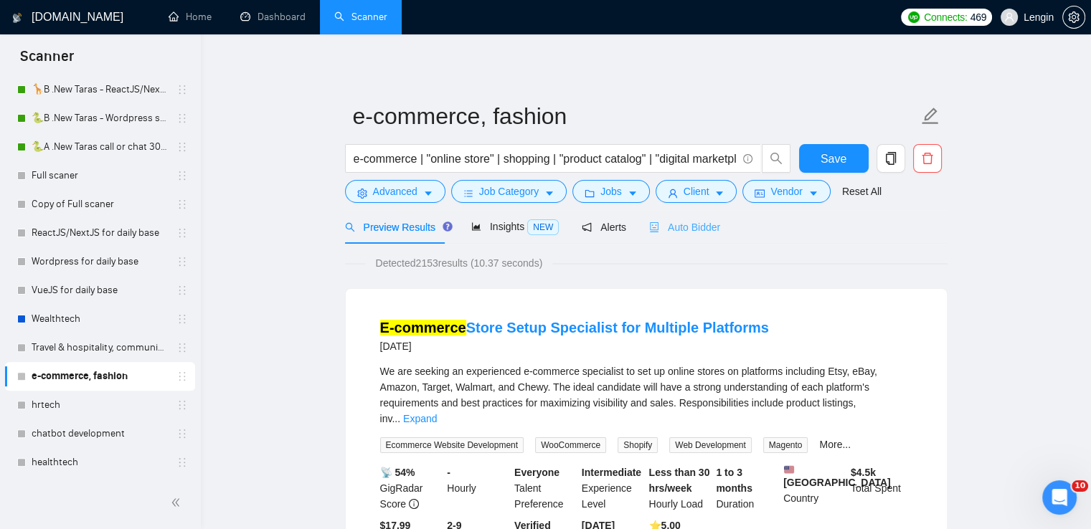
click at [690, 238] on div "Auto Bidder" at bounding box center [684, 227] width 71 height 34
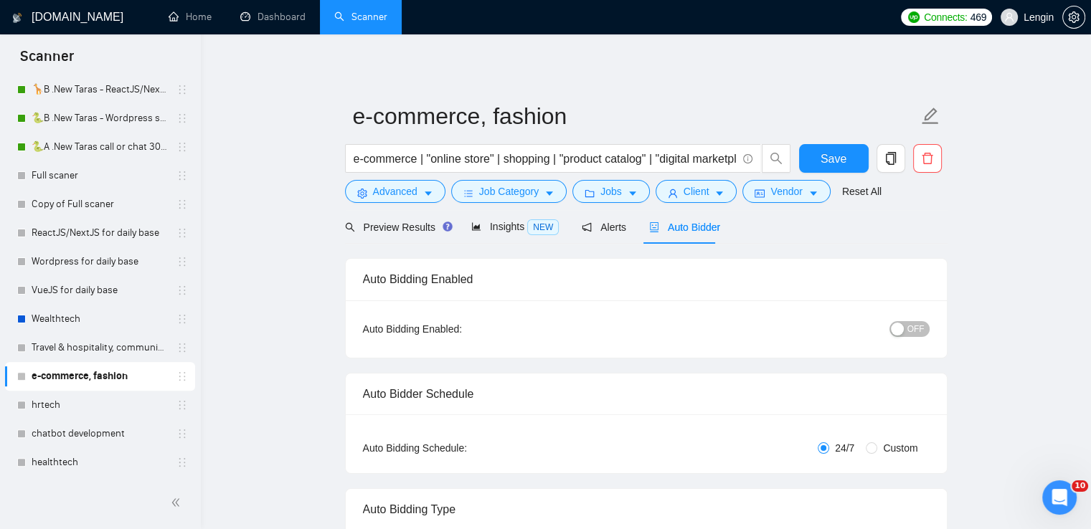
radio input "false"
radio input "true"
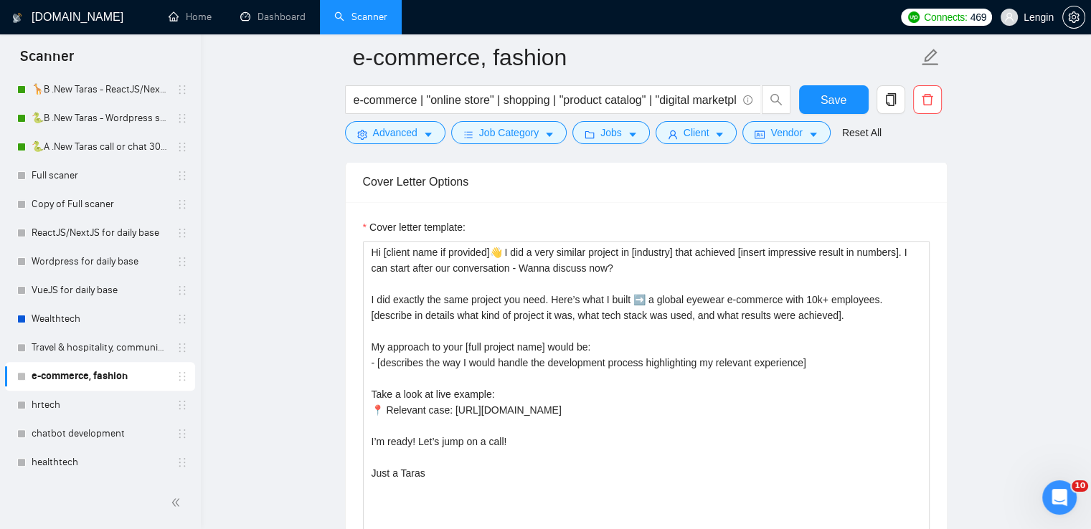
scroll to position [1798, 0]
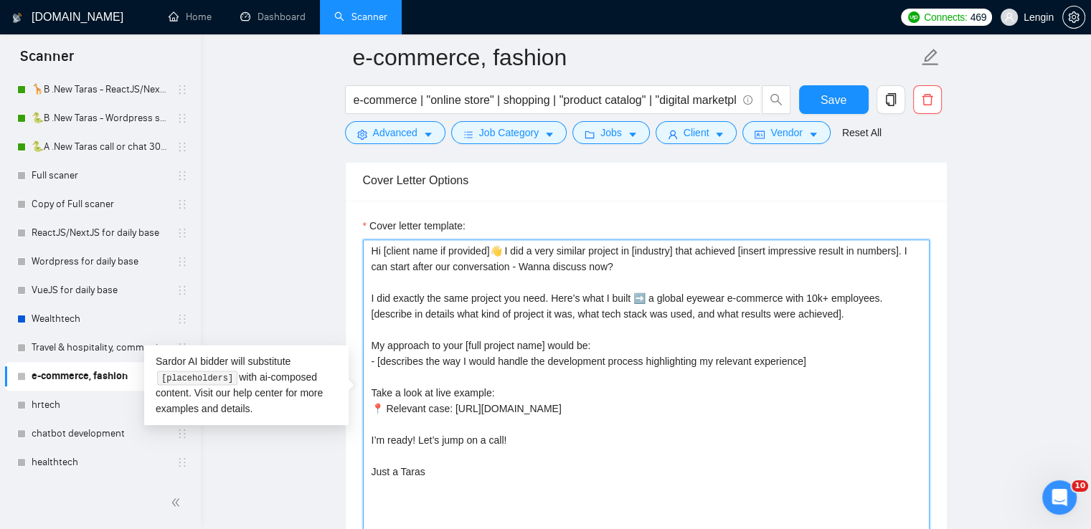
drag, startPoint x: 816, startPoint y: 357, endPoint x: 372, endPoint y: 346, distance: 444.9
click at [372, 346] on textarea "Hi [client name if provided]👋 I did a very similar project in [industry] that a…" at bounding box center [646, 401] width 567 height 323
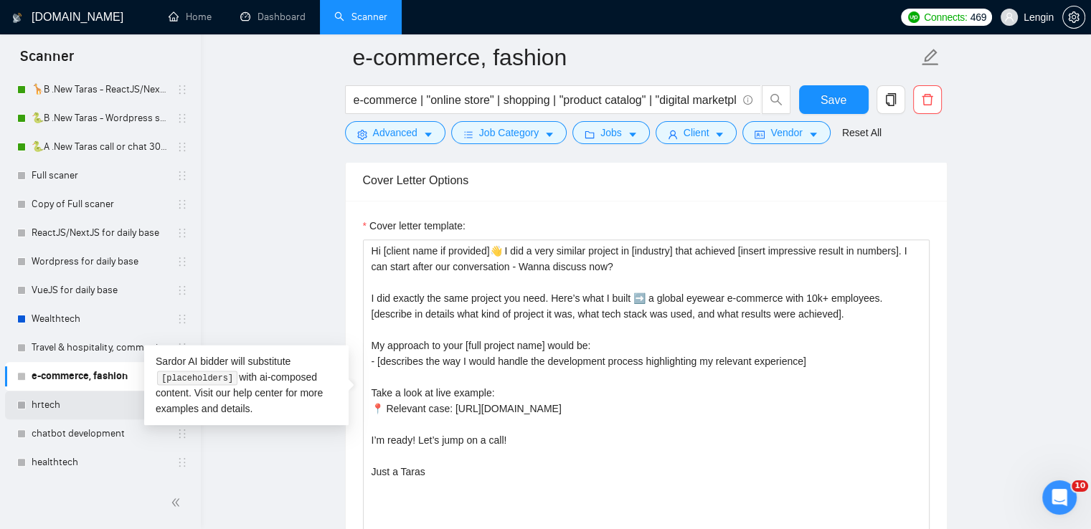
click at [66, 402] on link "hrtech" at bounding box center [100, 405] width 136 height 29
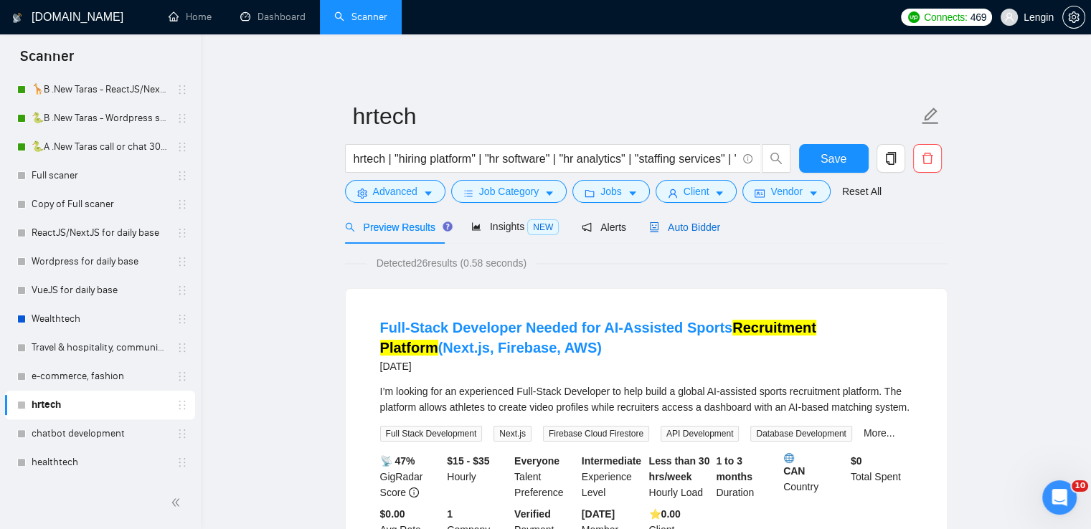
click at [681, 228] on span "Auto Bidder" at bounding box center [684, 227] width 71 height 11
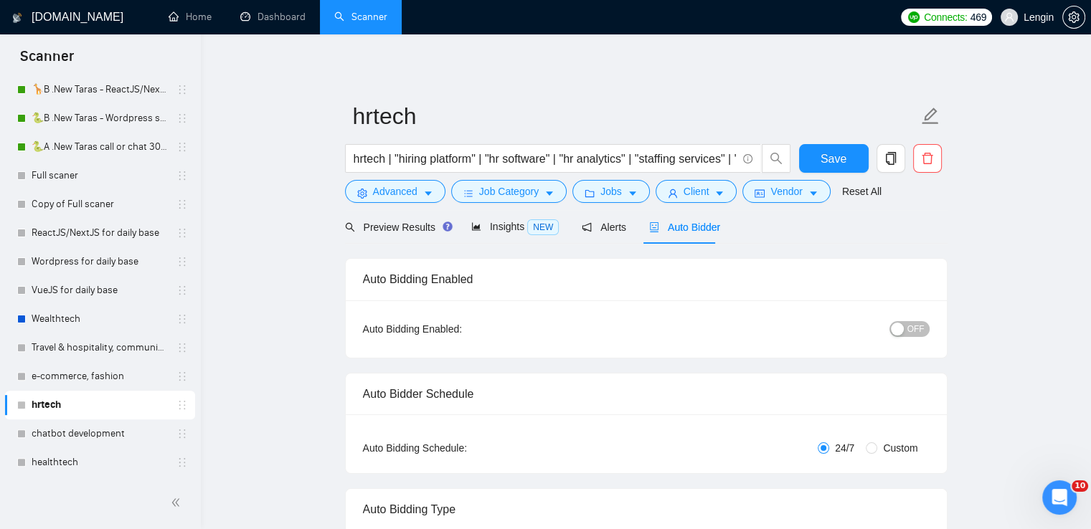
radio input "false"
radio input "true"
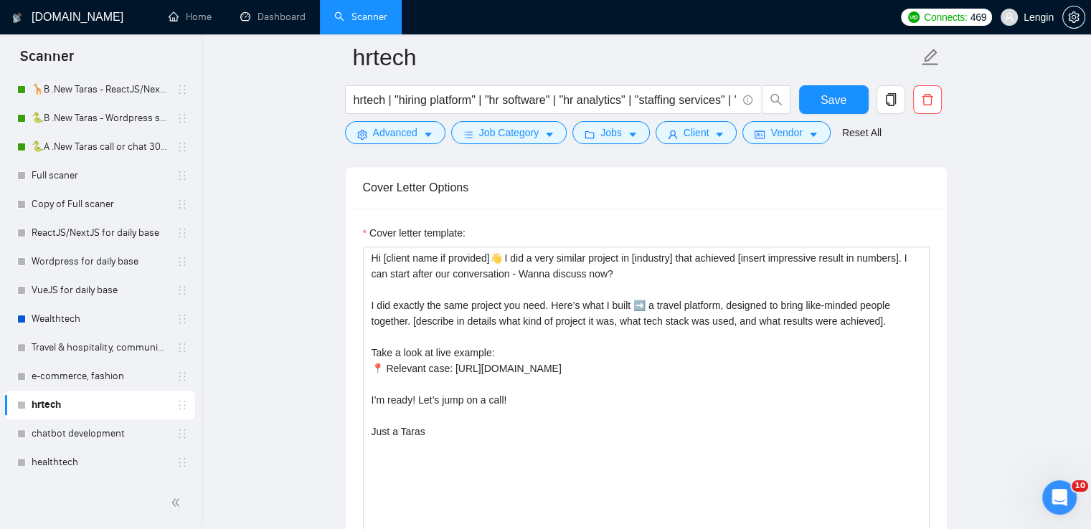
scroll to position [1803, 0]
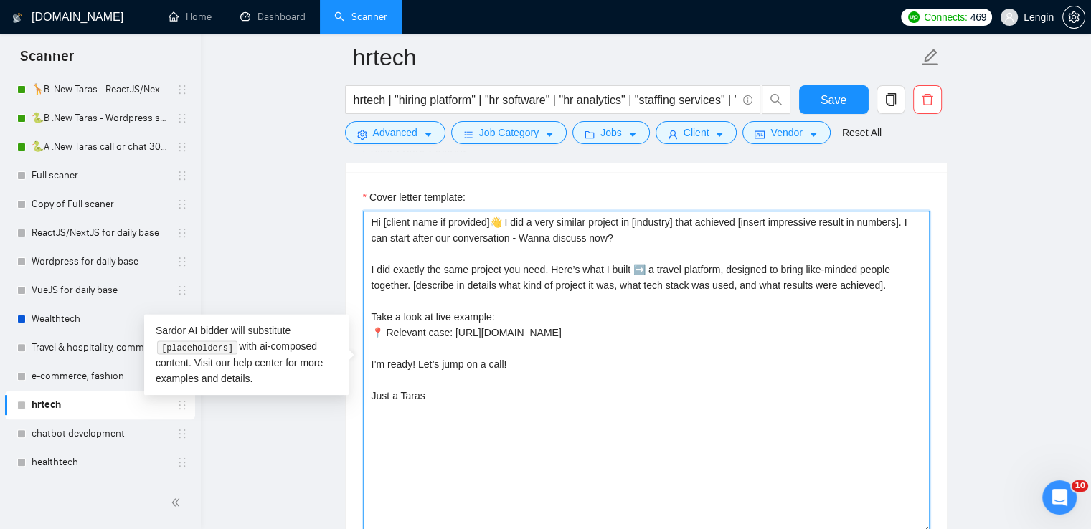
click at [454, 292] on textarea "Hi [client name if provided]👋 I did a very similar project in [industry] that a…" at bounding box center [646, 372] width 567 height 323
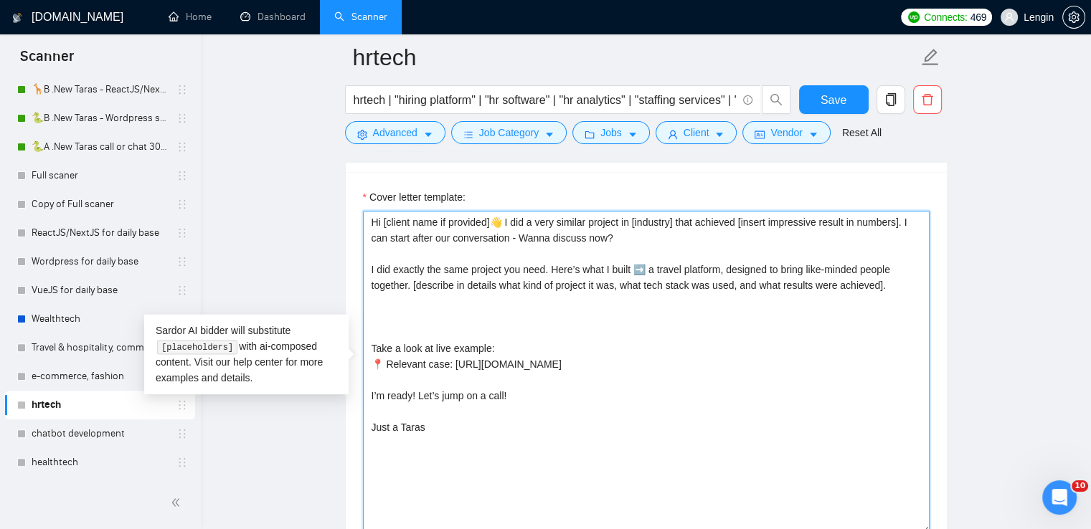
paste textarea "My approach to your [full project name] would be: - [describes the way I would …"
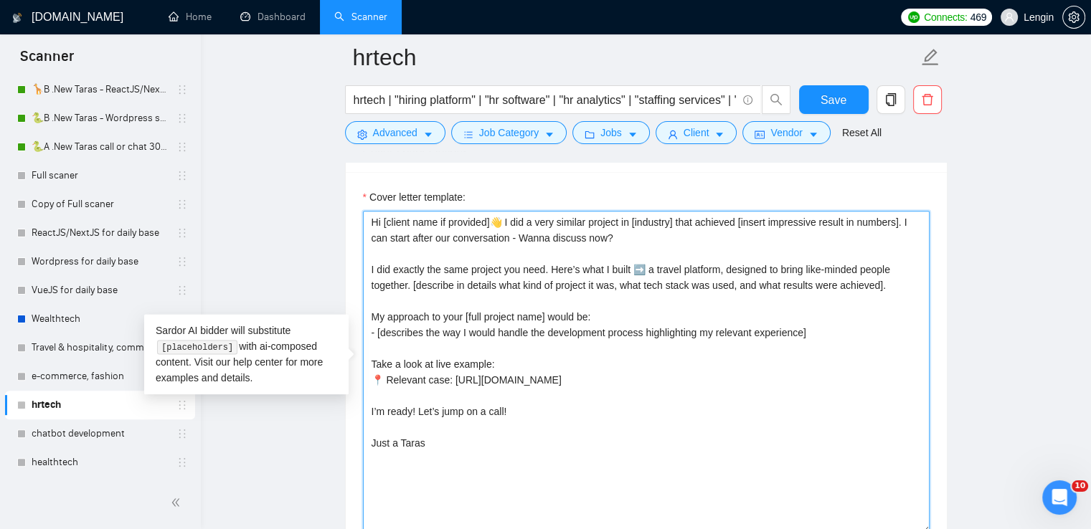
drag, startPoint x: 648, startPoint y: 263, endPoint x: 410, endPoint y: 276, distance: 238.5
click at [410, 276] on textarea "Hi [client name if provided]👋 I did a very similar project in [industry] that a…" at bounding box center [646, 372] width 567 height 323
paste textarea "a product about fast and reliable information to make better hiring decisions"
click at [651, 259] on textarea "Hi [client name if provided]👋 I did a very similar project in [industry] that a…" at bounding box center [646, 372] width 567 height 323
type textarea "Hi [client name if provided]👋 I did a very similar project in [industry] that a…"
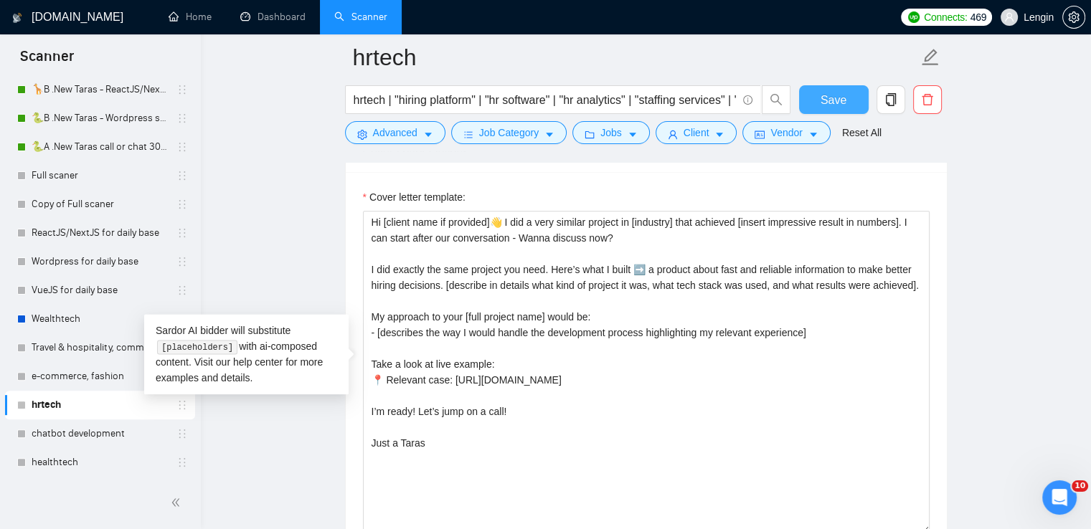
click at [808, 95] on button "Save" at bounding box center [834, 99] width 70 height 29
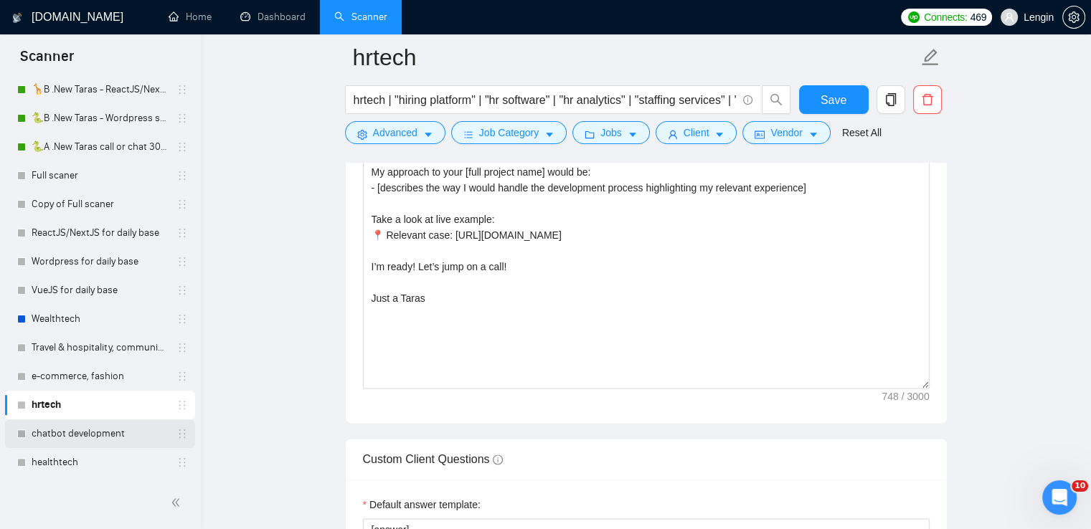
click at [68, 437] on link "chatbot development" at bounding box center [100, 434] width 136 height 29
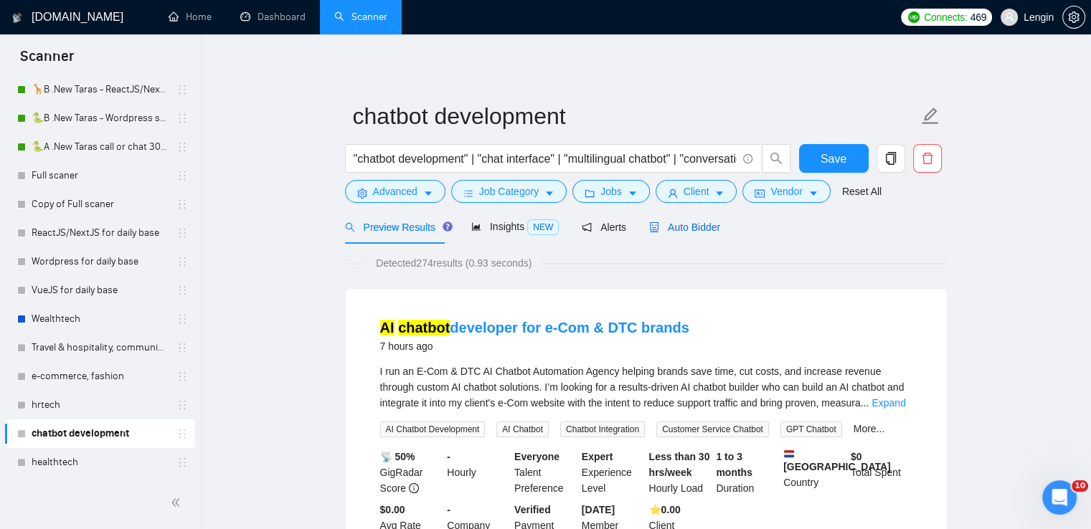
click at [683, 223] on span "Auto Bidder" at bounding box center [684, 227] width 71 height 11
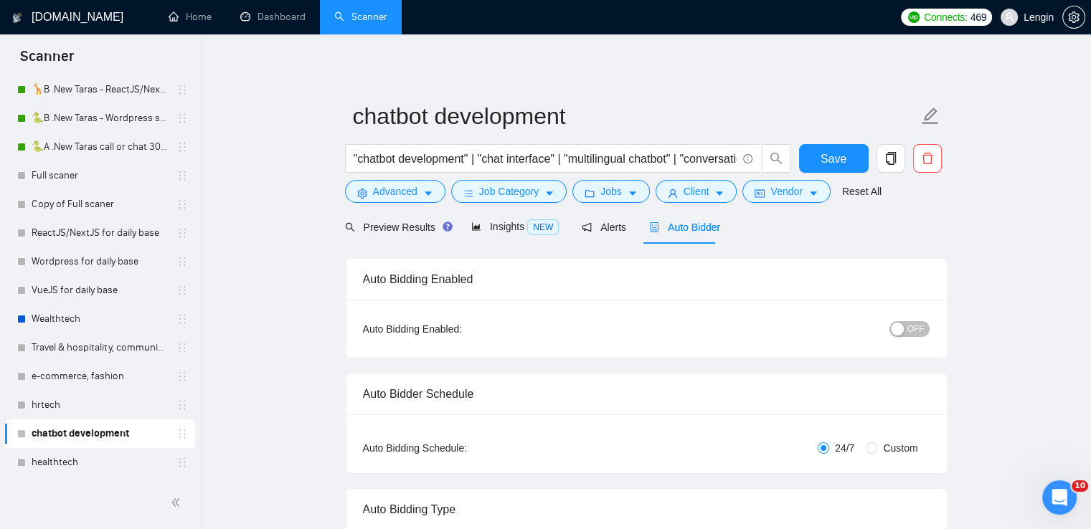
radio input "false"
radio input "true"
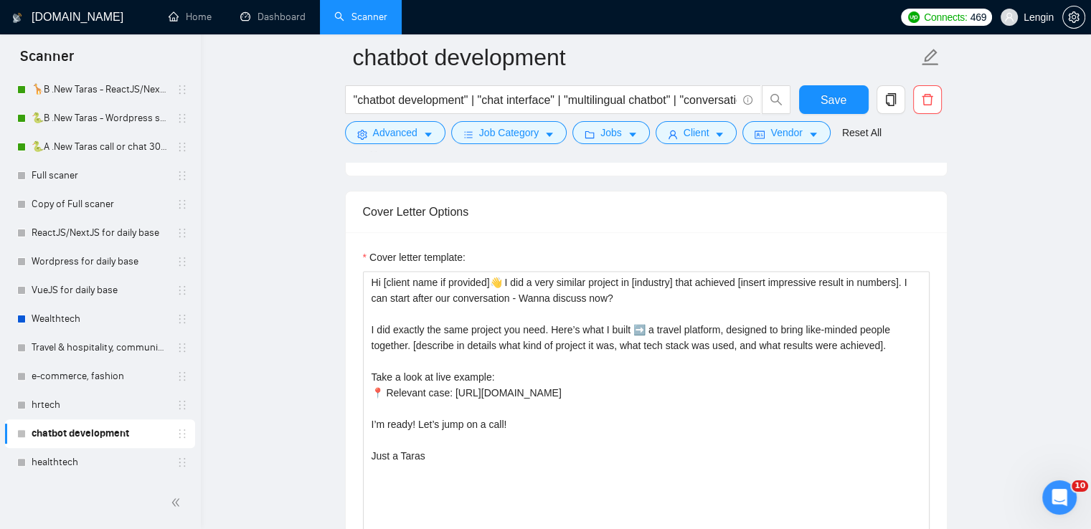
scroll to position [1788, 0]
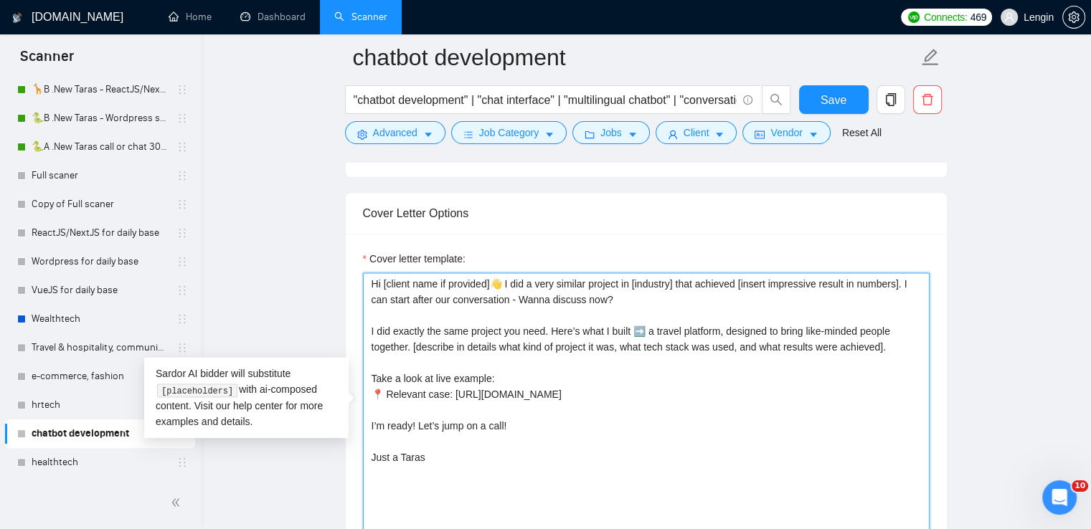
drag, startPoint x: 411, startPoint y: 319, endPoint x: 649, endPoint y: 308, distance: 238.4
click at [649, 308] on textarea "Hi [client name if provided]👋 I did a very similar project in [industry] that a…" at bounding box center [646, 434] width 567 height 323
paste textarea "an AI assistant chatbot that helps businesses optimize their customer service b…"
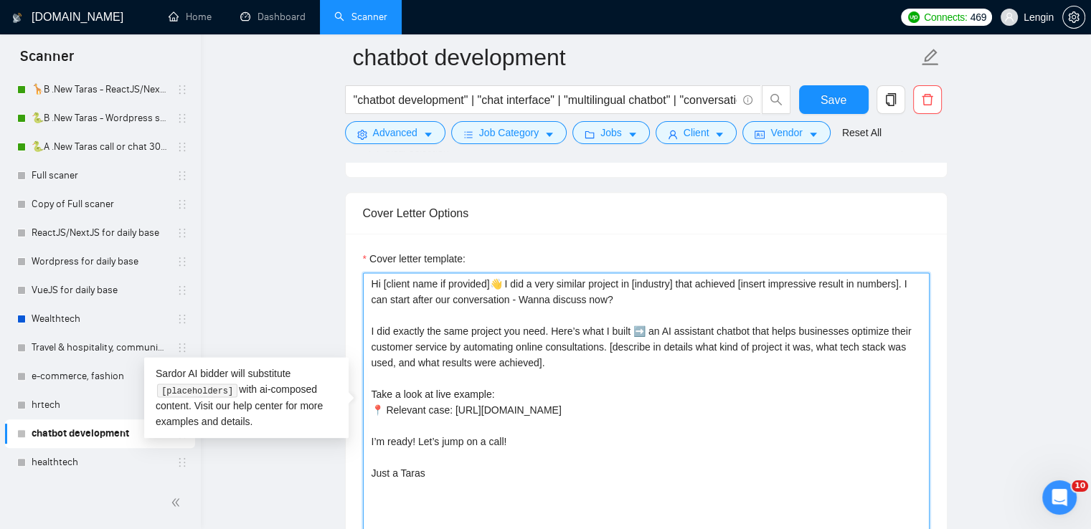
click at [465, 353] on textarea "Hi [client name if provided]👋 I did a very similar project in [industry] that a…" at bounding box center [646, 434] width 567 height 323
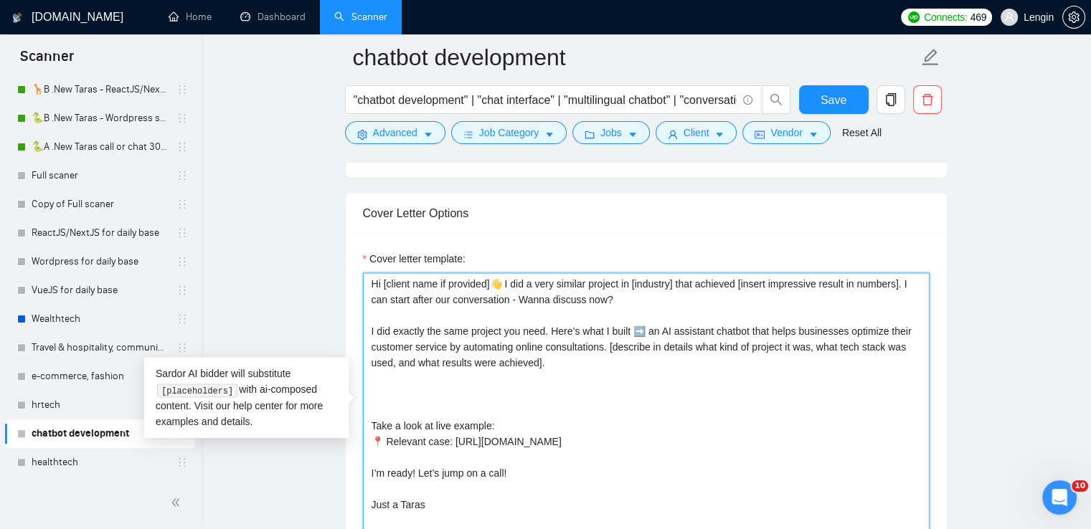
paste textarea "My approach to your [full project name] would be: - [describes the way I would …"
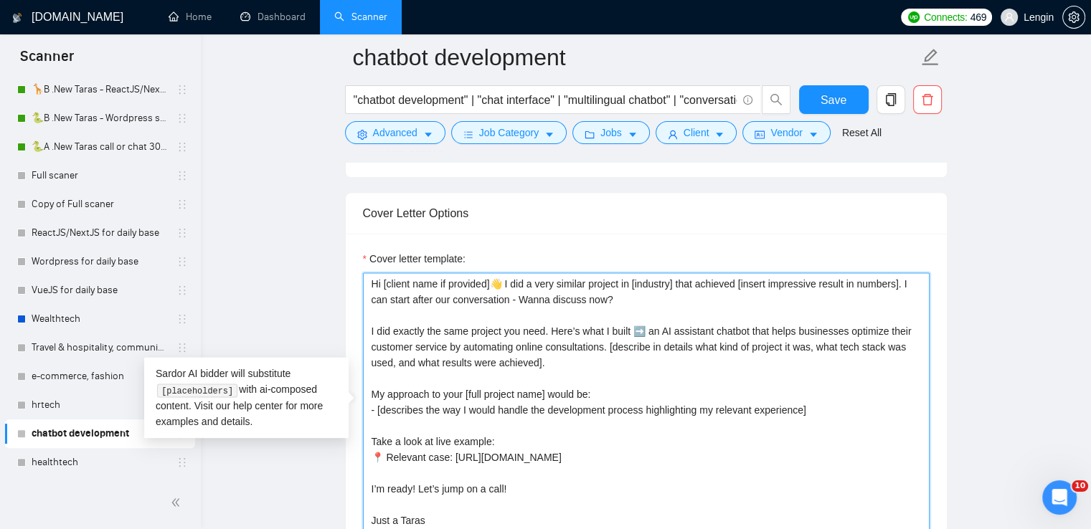
type textarea "Hi [client name if provided]👋 I did a very similar project in [industry] that a…"
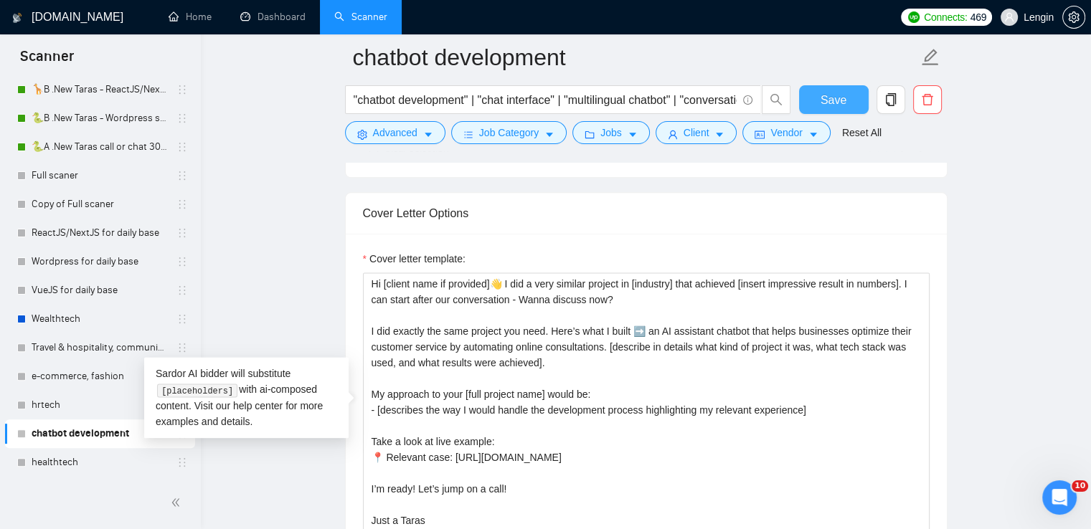
click at [833, 102] on span "Save" at bounding box center [834, 100] width 26 height 18
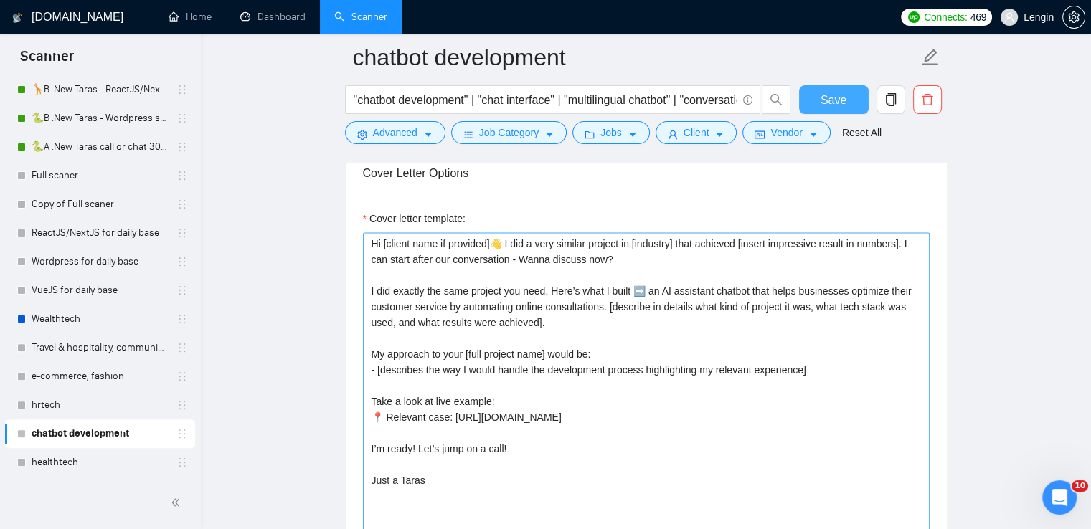
scroll to position [1856, 0]
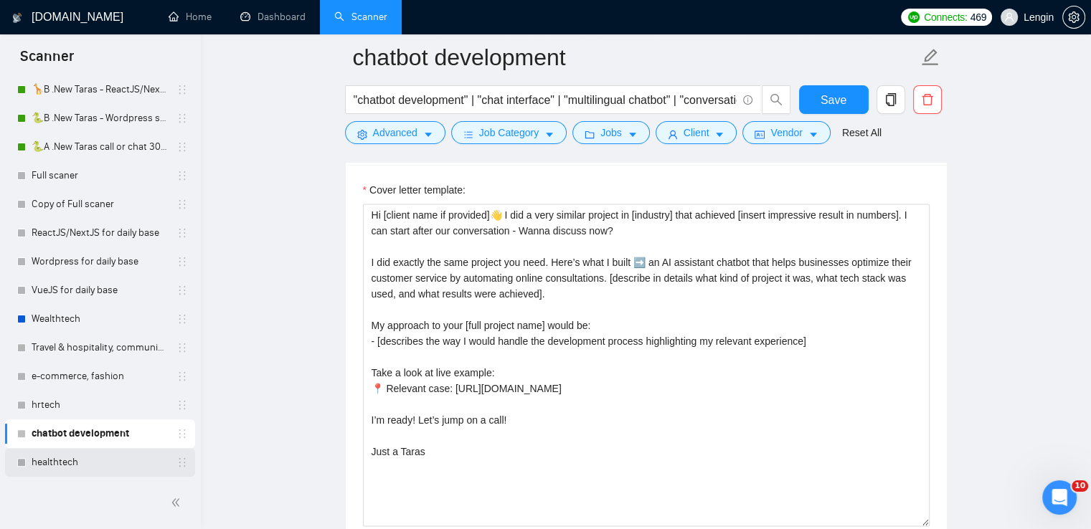
click at [60, 465] on link "healthtech" at bounding box center [100, 462] width 136 height 29
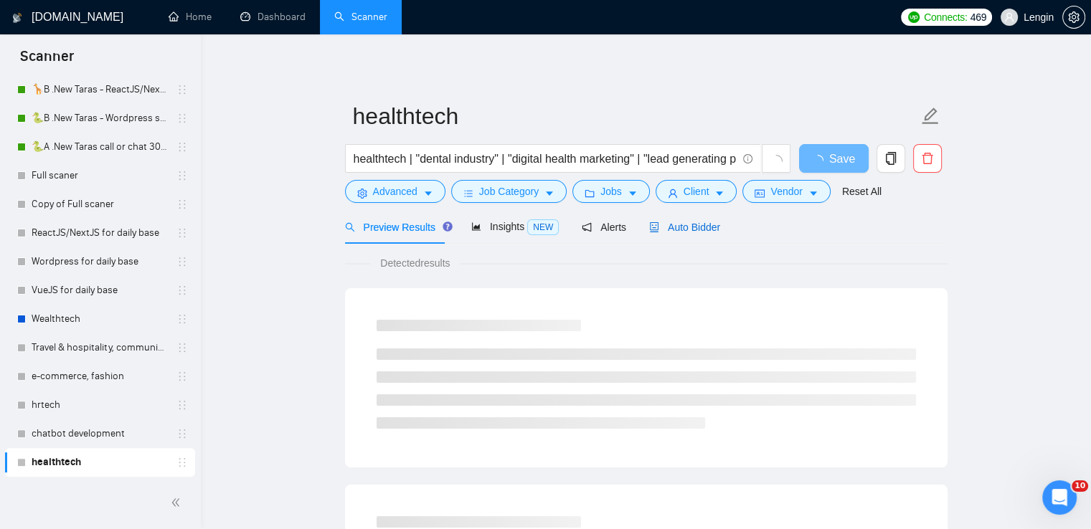
click at [697, 227] on span "Auto Bidder" at bounding box center [684, 227] width 71 height 11
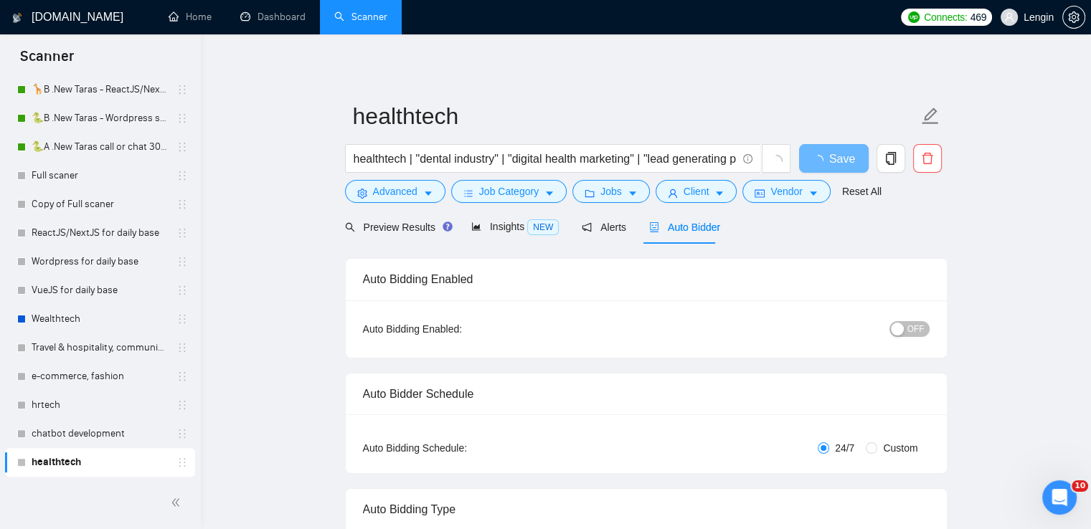
radio input "false"
radio input "true"
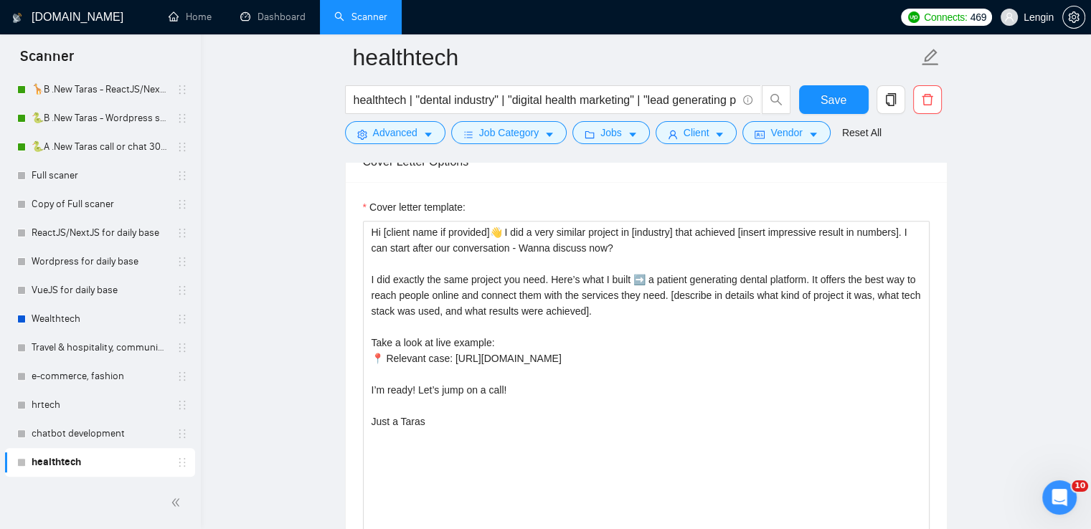
scroll to position [1813, 0]
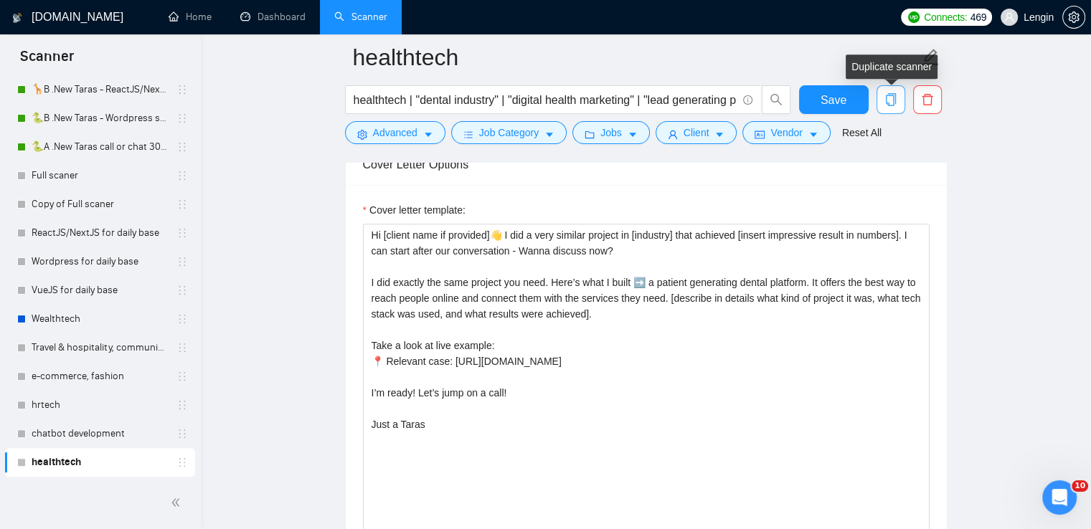
click at [890, 93] on icon "copy" at bounding box center [890, 99] width 10 height 13
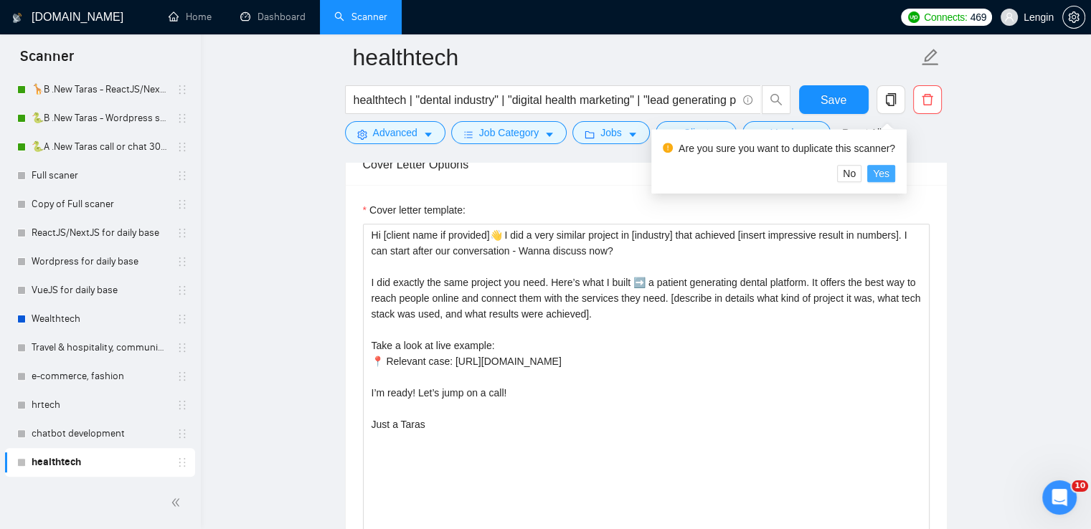
click at [881, 174] on span "Yes" at bounding box center [881, 174] width 16 height 16
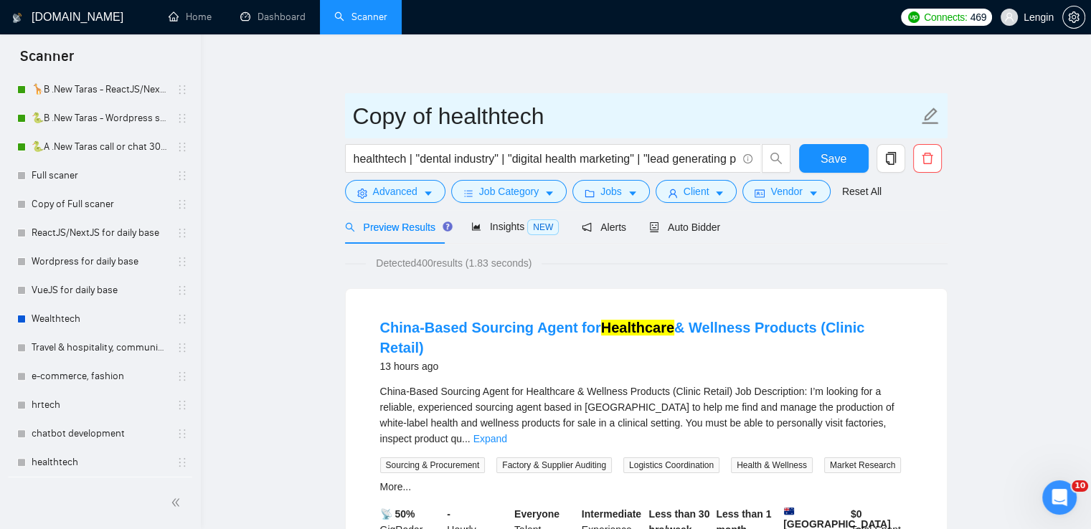
click at [556, 115] on input "Copy of healthtech" at bounding box center [635, 116] width 565 height 36
type input "C"
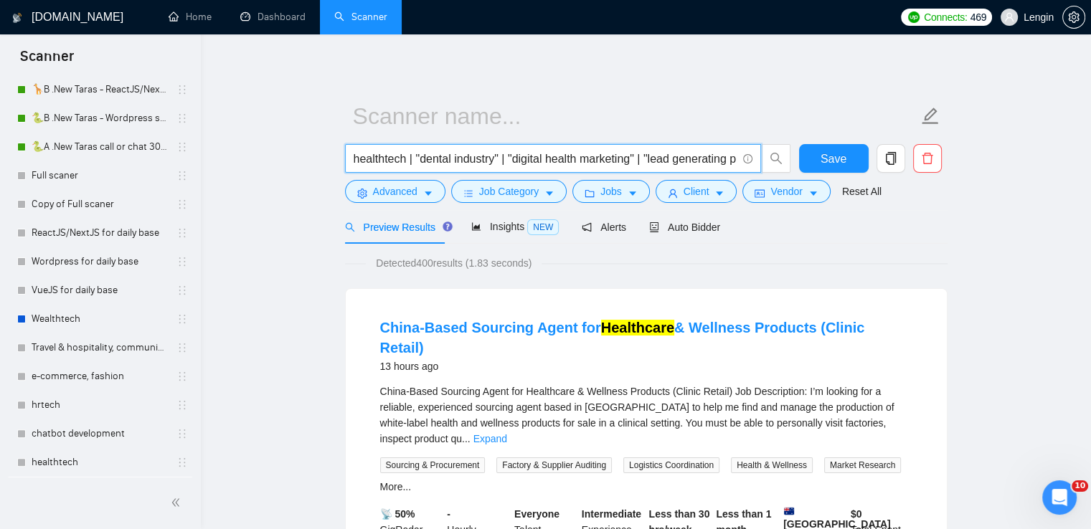
click at [461, 152] on input "healthtech | "dental industry" | "digital health marketing" | "lead generating …" at bounding box center [545, 159] width 383 height 18
paste input ""pet food" | "pet training" | "pet nutrition" |health | e-commerce | retail |"p…"
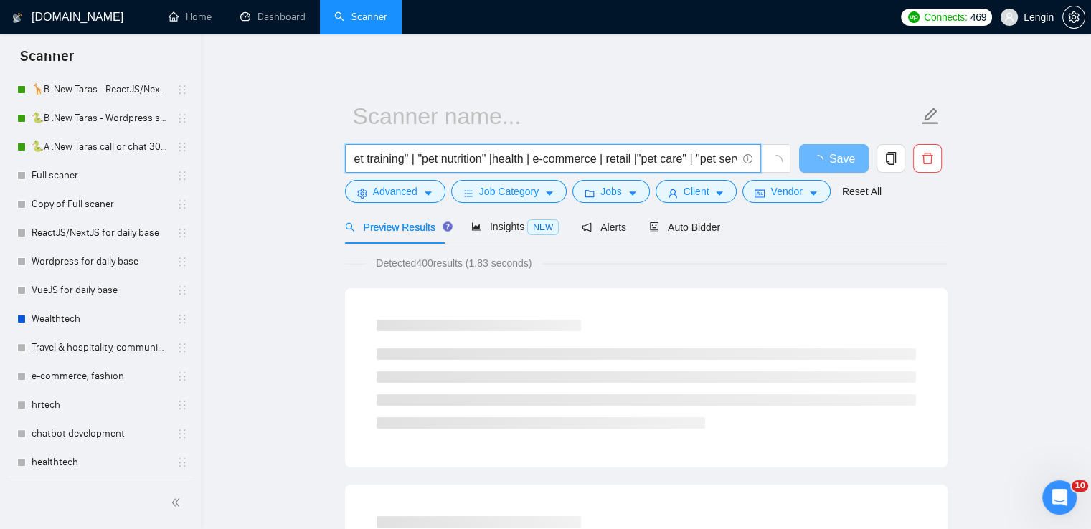
scroll to position [0, 72]
click at [500, 159] on input ""pet food" | "pet training" | "pet nutrition" |health | e-commerce | retail |"p…" at bounding box center [545, 159] width 383 height 18
type input ""pet food" | "pet training" | "pet nutrition" | " pet health" | e-commerce | re…"
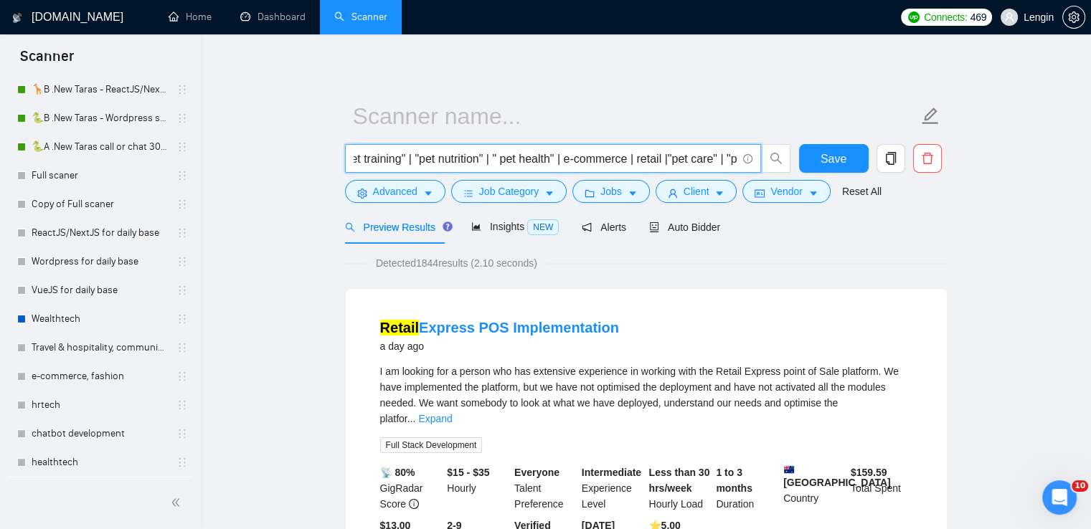
scroll to position [0, 0]
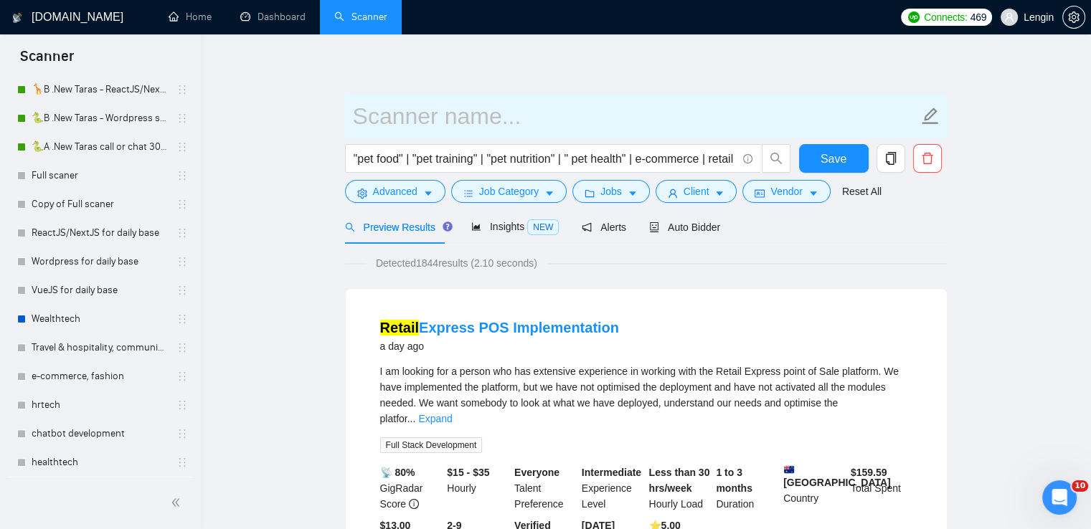
click at [418, 125] on input "text" at bounding box center [635, 116] width 565 height 36
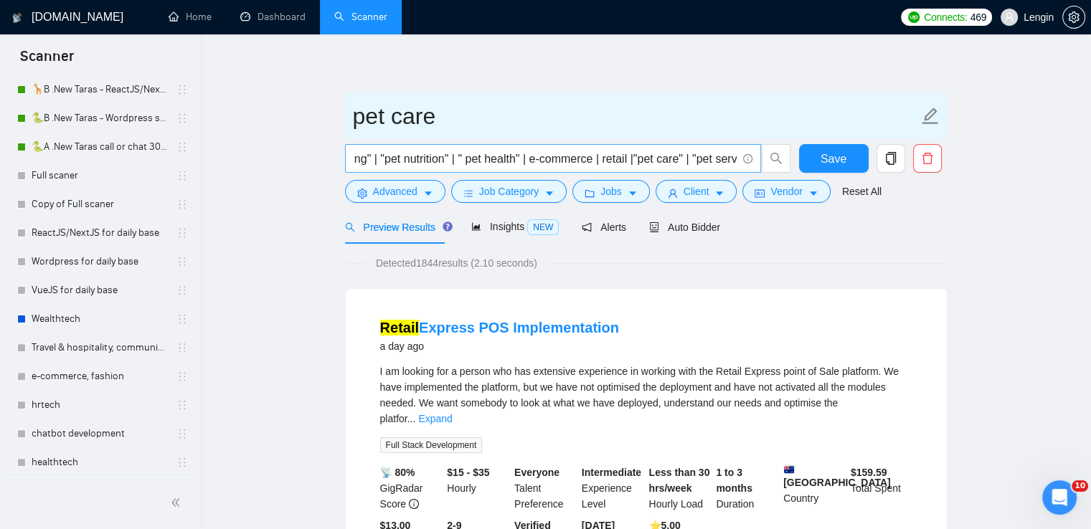
scroll to position [0, 145]
type input "pet care"
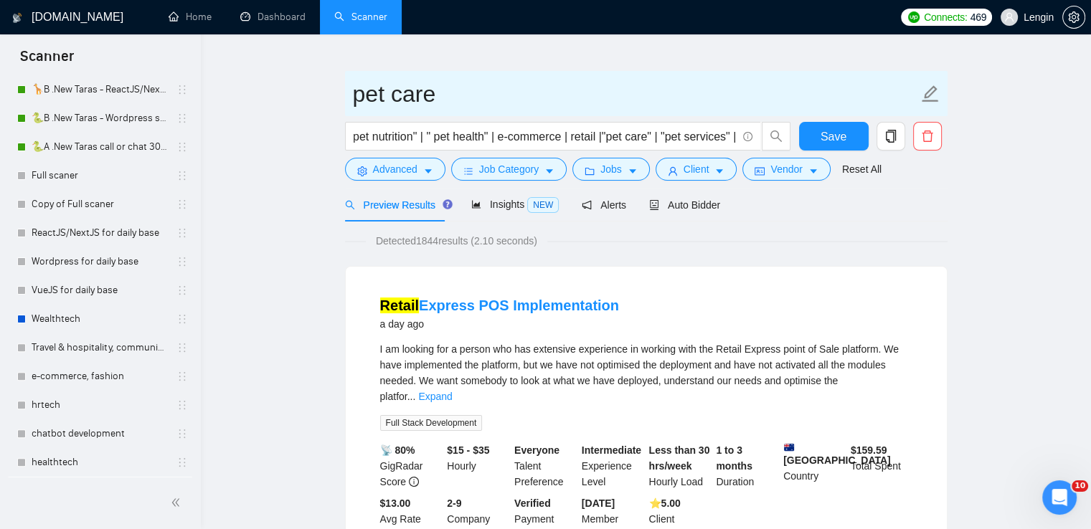
scroll to position [0, 0]
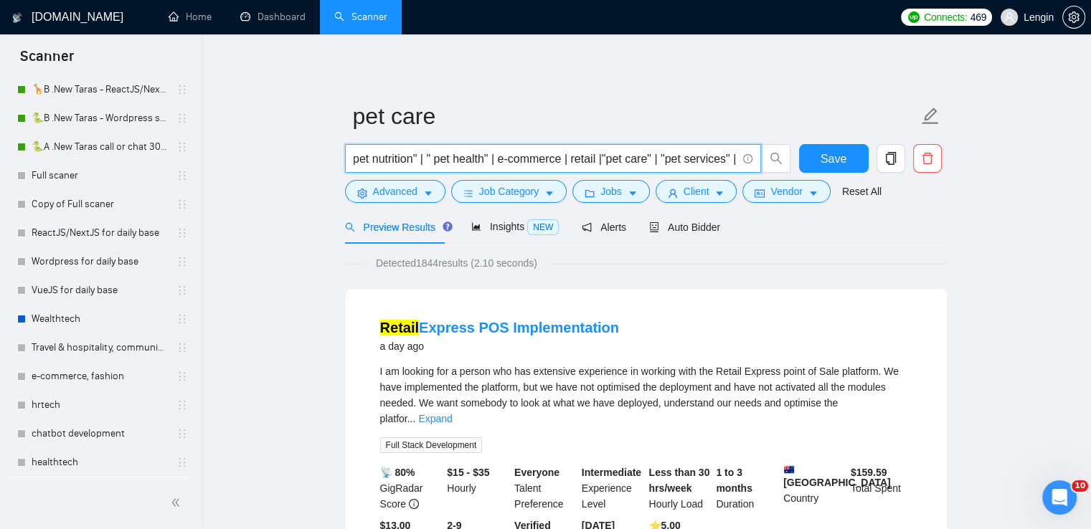
click at [600, 156] on input ""pet food" | "pet training" | "pet nutrition" | " pet health" | e-commerce | re…" at bounding box center [545, 159] width 383 height 18
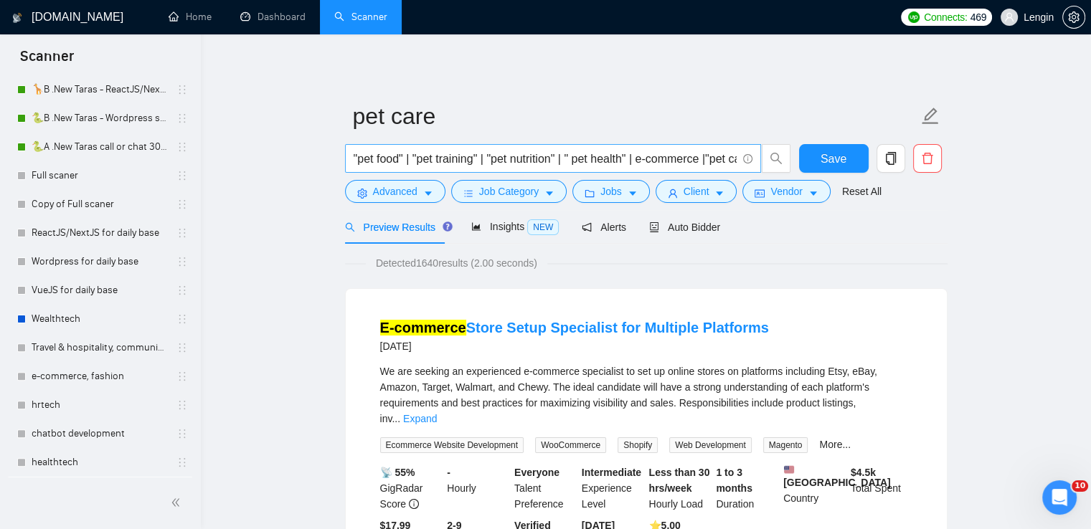
scroll to position [0, 85]
click at [623, 158] on input ""pet food" | "pet training" | "pet nutrition" | " pet health" | e-commerce |"pe…" at bounding box center [545, 159] width 383 height 18
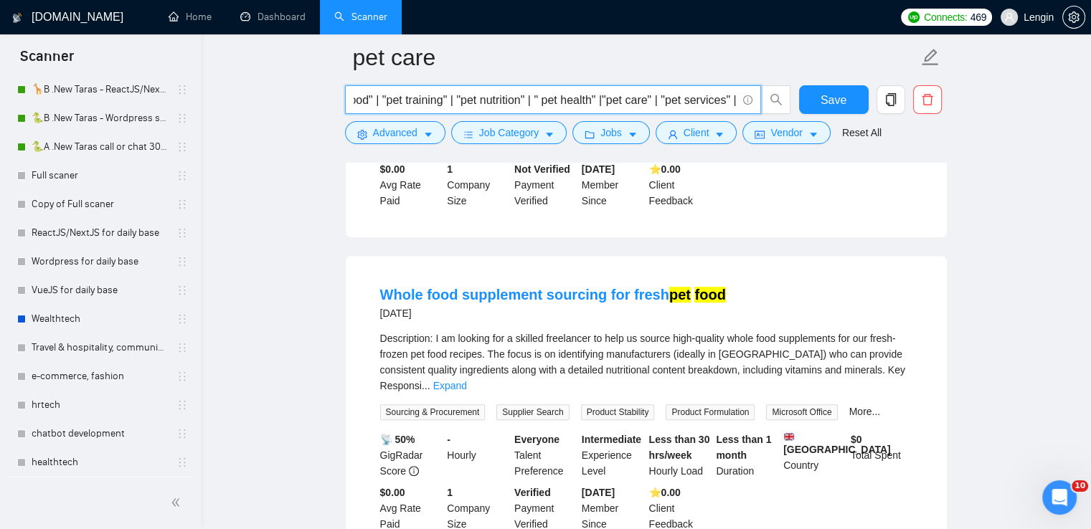
scroll to position [660, 0]
type input ""pet food" | "pet training" | "pet nutrition" | " pet health" |"pet care" | "pe…"
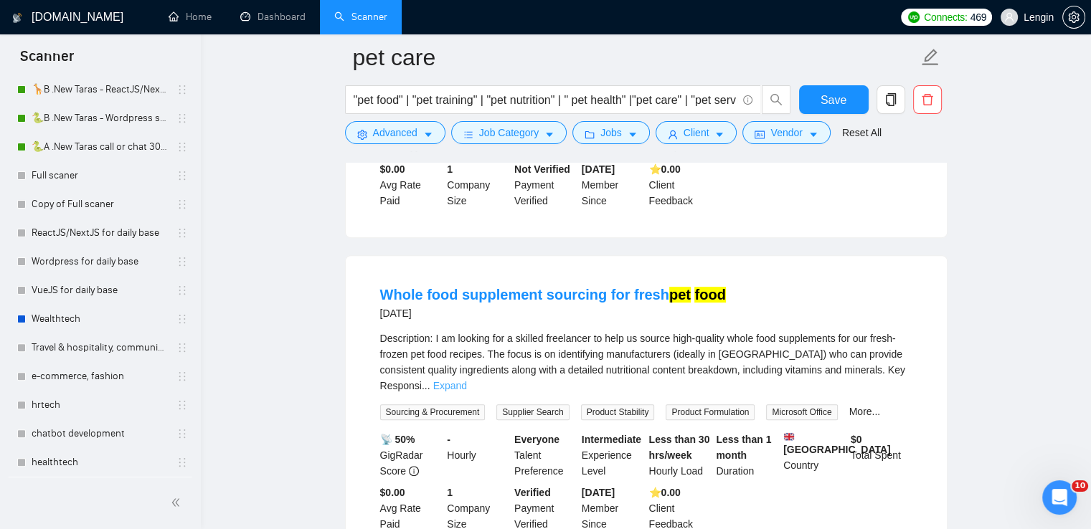
click at [467, 380] on link "Expand" at bounding box center [450, 385] width 34 height 11
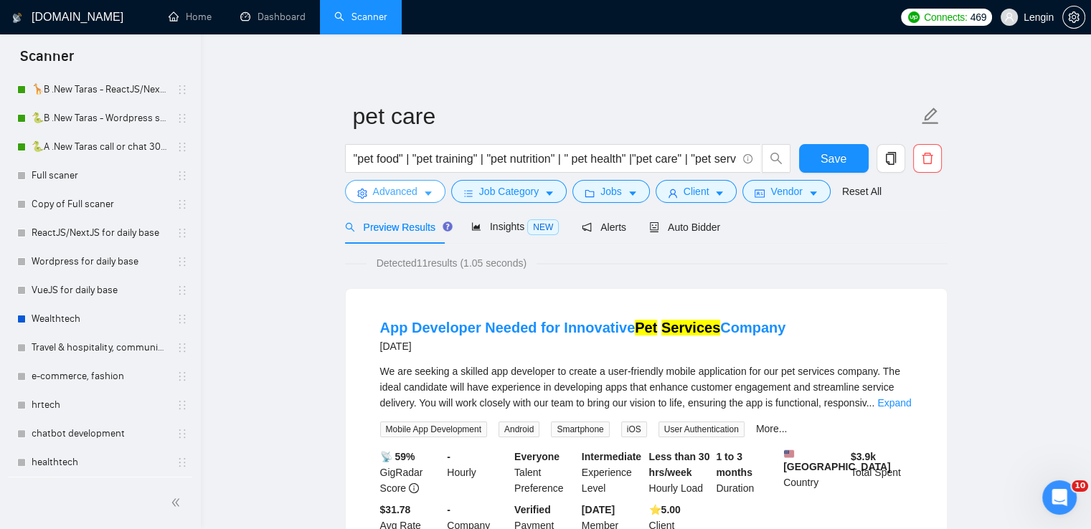
click at [428, 187] on button "Advanced" at bounding box center [395, 191] width 100 height 23
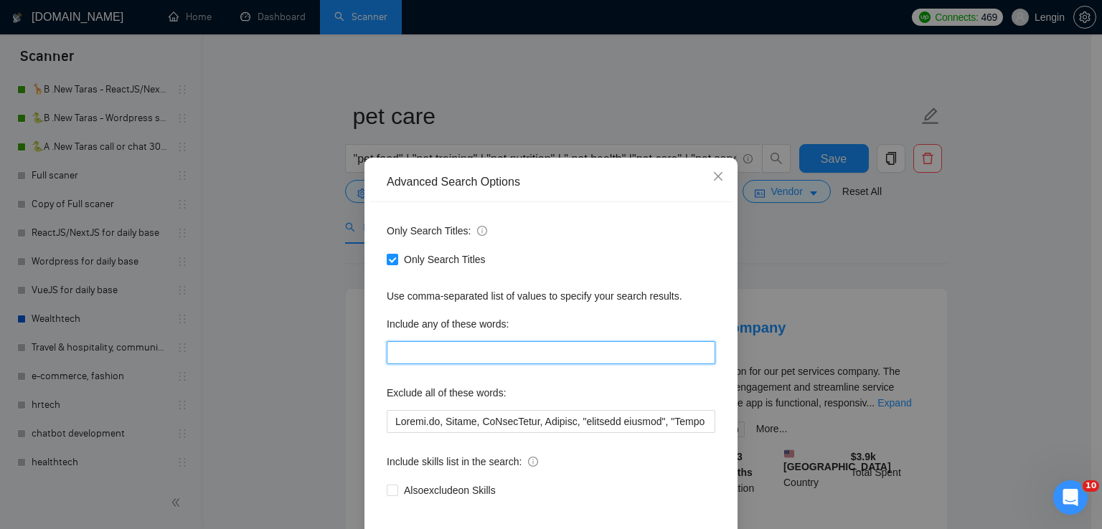
click at [417, 346] on input "text" at bounding box center [551, 352] width 329 height 23
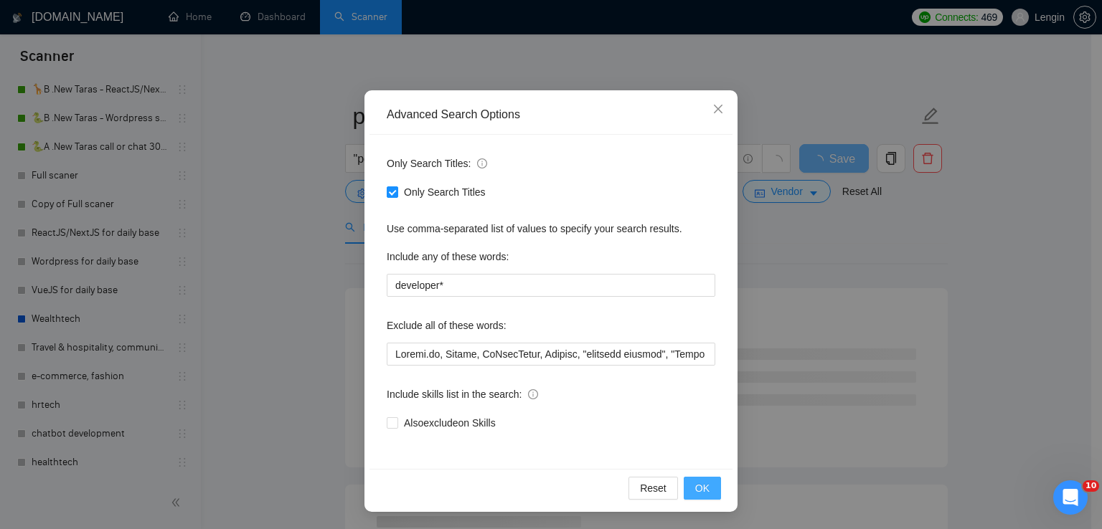
click at [699, 494] on span "OK" at bounding box center [702, 489] width 14 height 16
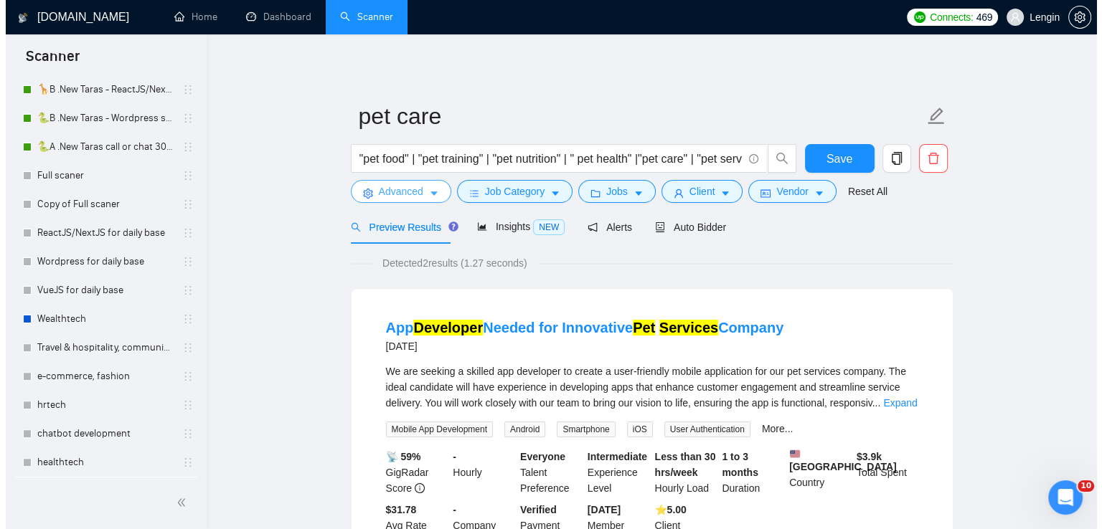
scroll to position [0, 0]
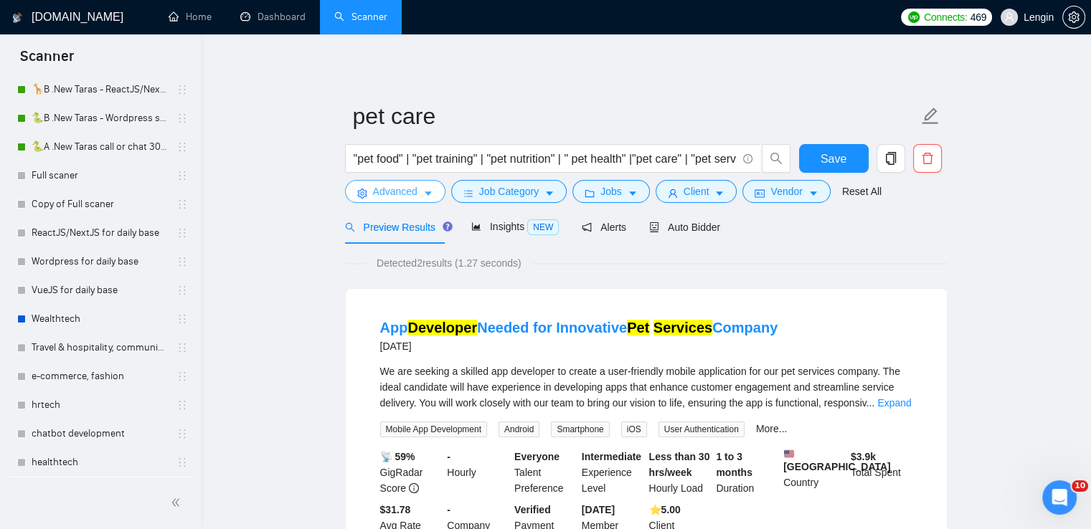
click at [419, 187] on button "Advanced" at bounding box center [395, 191] width 100 height 23
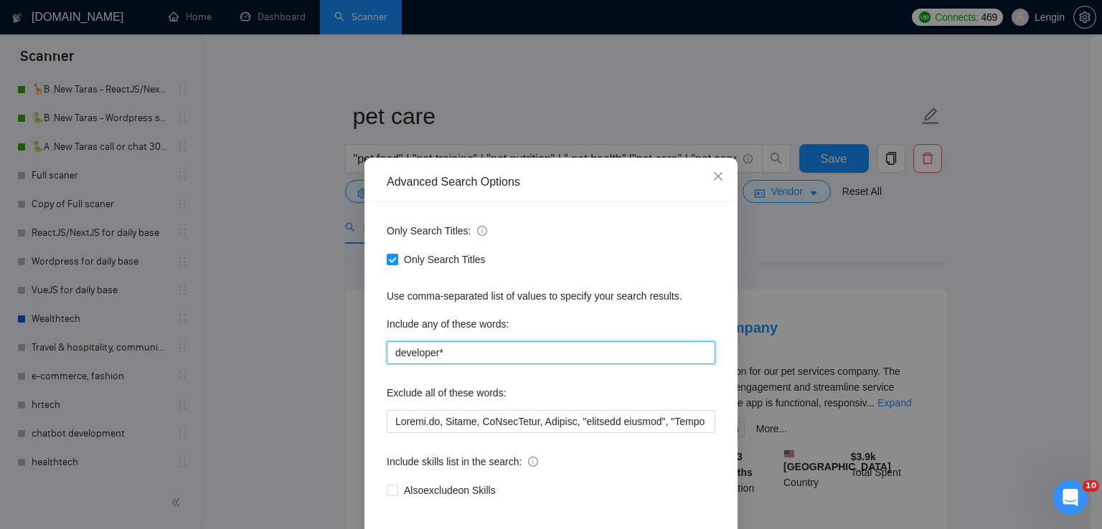
click at [450, 357] on input "developer*" at bounding box center [551, 352] width 329 height 23
click at [524, 362] on input "react* nodejs* vuejs*" at bounding box center [551, 352] width 329 height 23
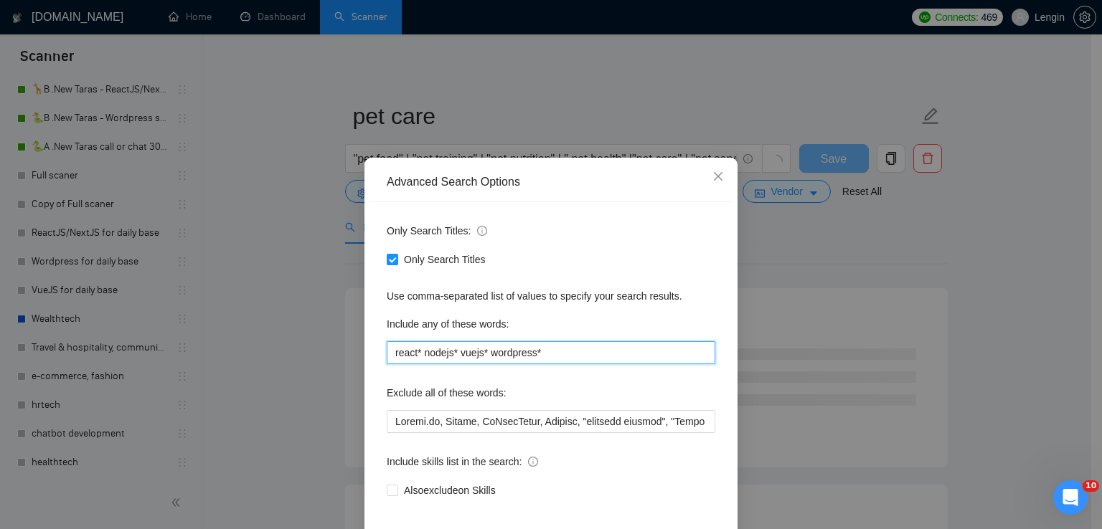
type input "react* nodejs* vuejs* wordpress*"
click at [694, 497] on div "Only Search Titles: Only Search Titles Use comma-separated list of values to sp…" at bounding box center [550, 369] width 363 height 334
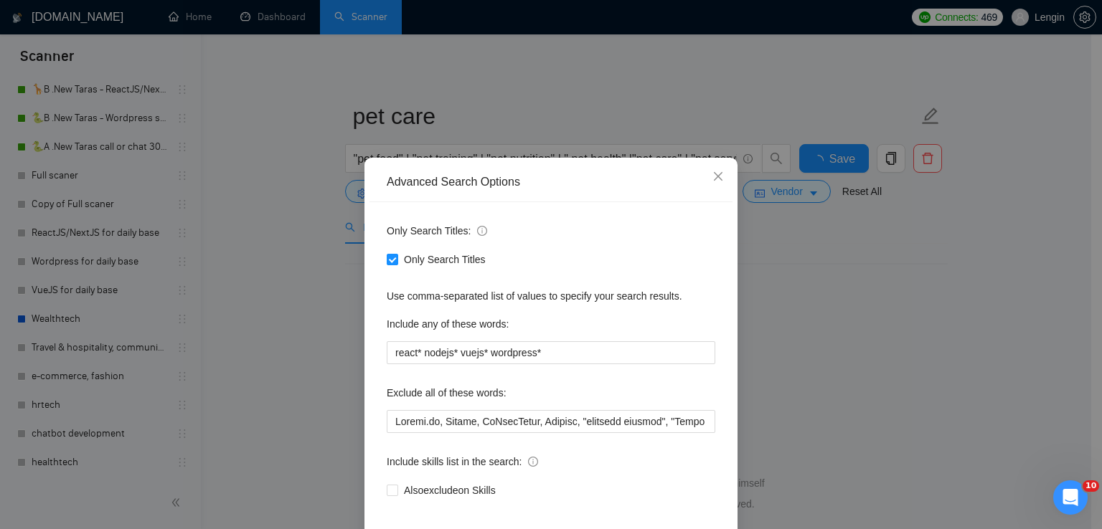
scroll to position [67, 0]
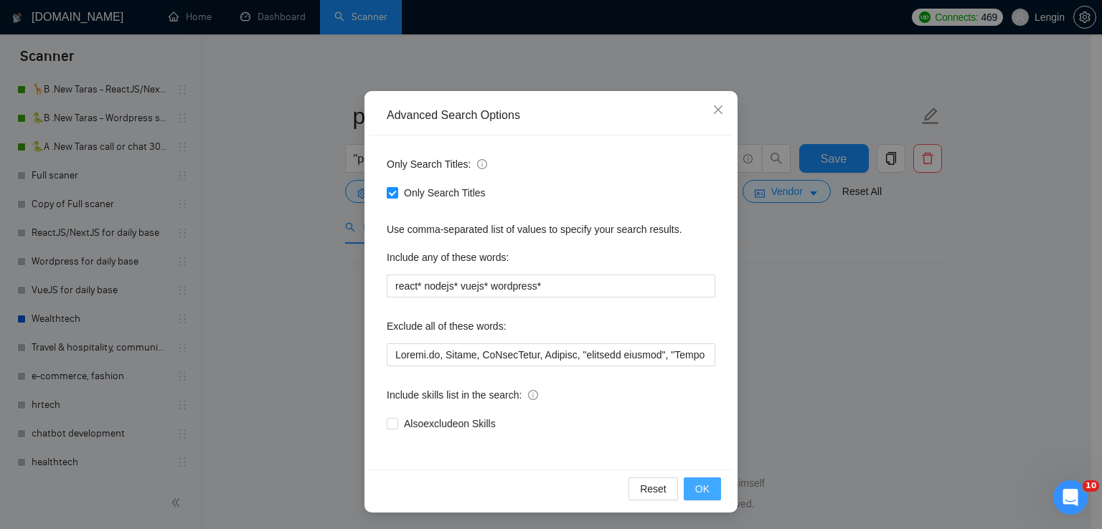
click at [695, 489] on span "OK" at bounding box center [702, 489] width 14 height 16
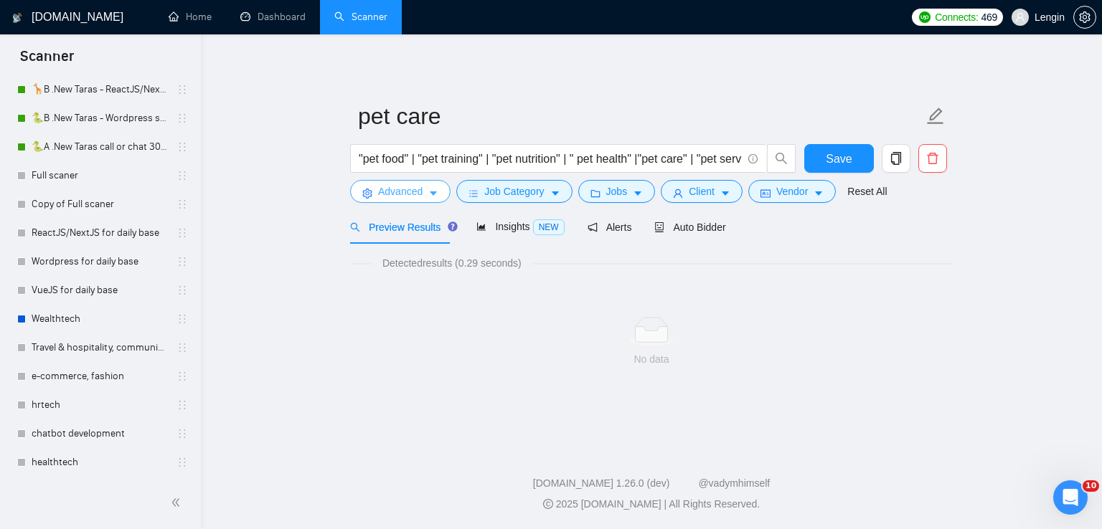
click at [413, 187] on span "Advanced" at bounding box center [400, 192] width 44 height 16
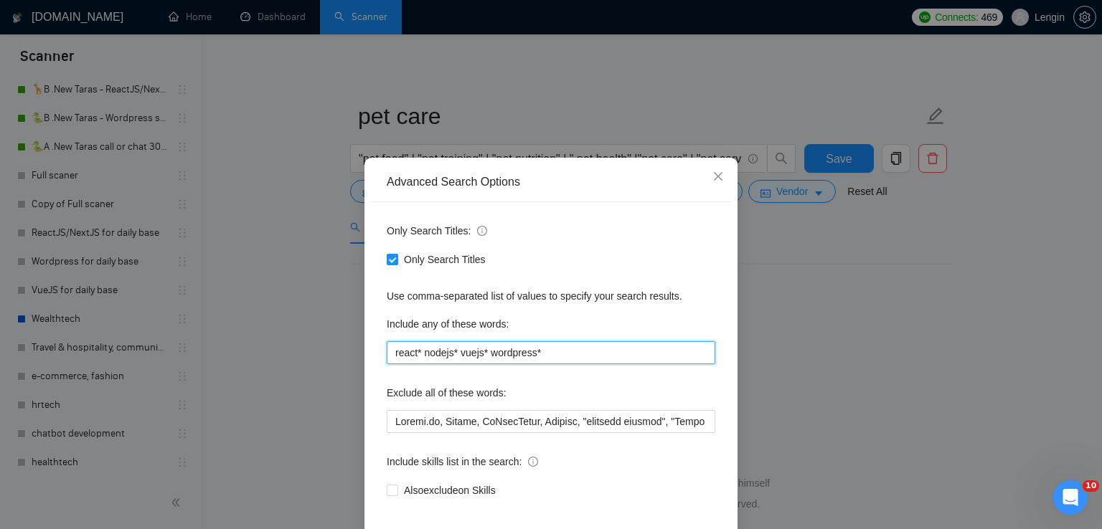
drag, startPoint x: 548, startPoint y: 359, endPoint x: 378, endPoint y: 365, distance: 170.1
click at [378, 365] on div "Only Search Titles: Only Search Titles Use comma-separated list of values to sp…" at bounding box center [550, 369] width 363 height 334
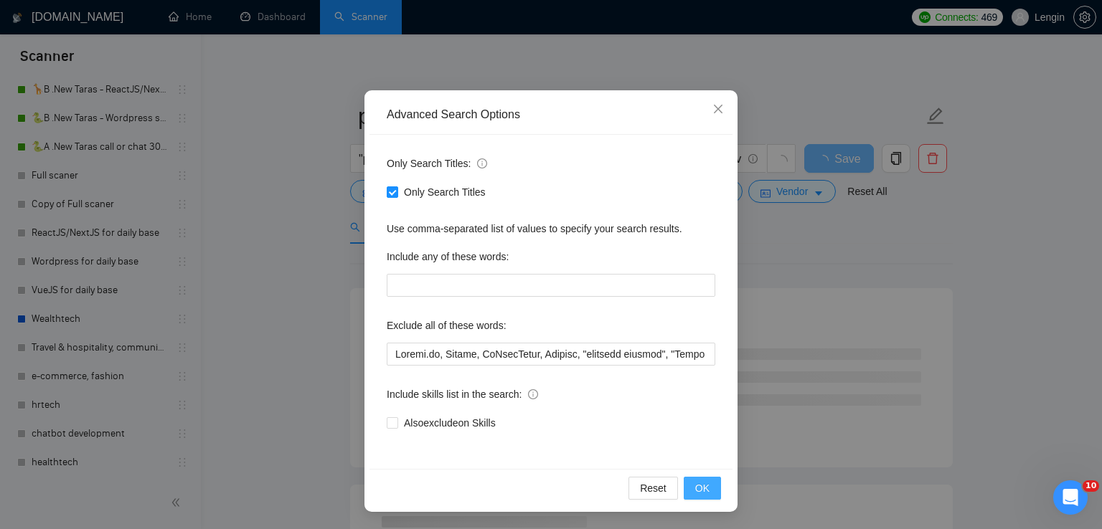
click at [695, 486] on span "OK" at bounding box center [702, 489] width 14 height 16
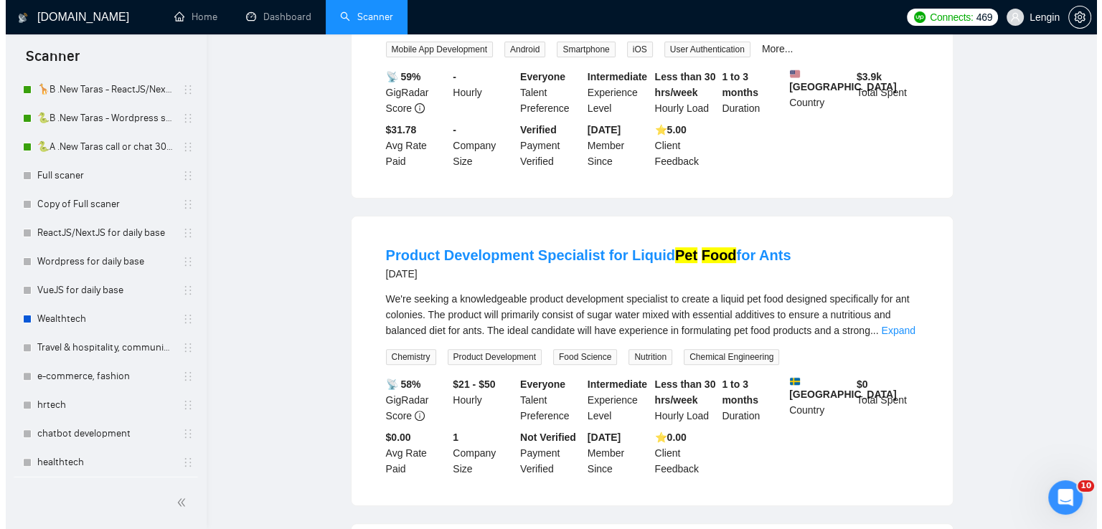
scroll to position [0, 0]
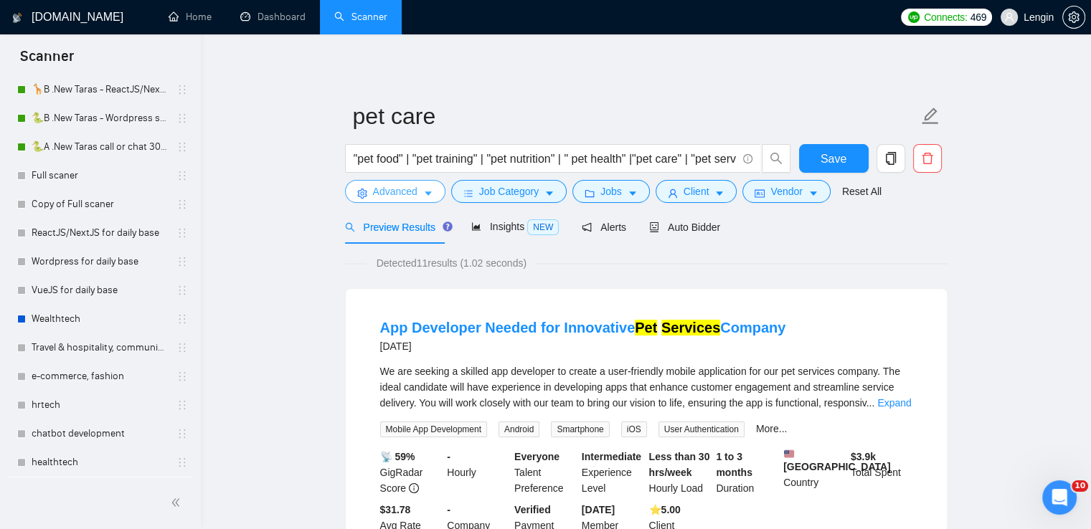
click at [413, 199] on button "Advanced" at bounding box center [395, 191] width 100 height 23
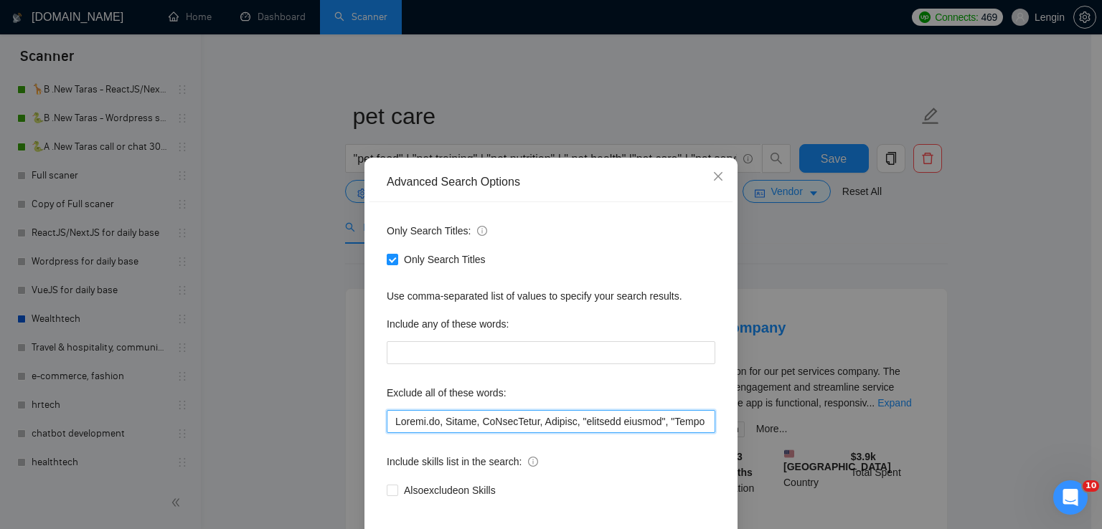
click at [390, 422] on input "text" at bounding box center [551, 421] width 329 height 23
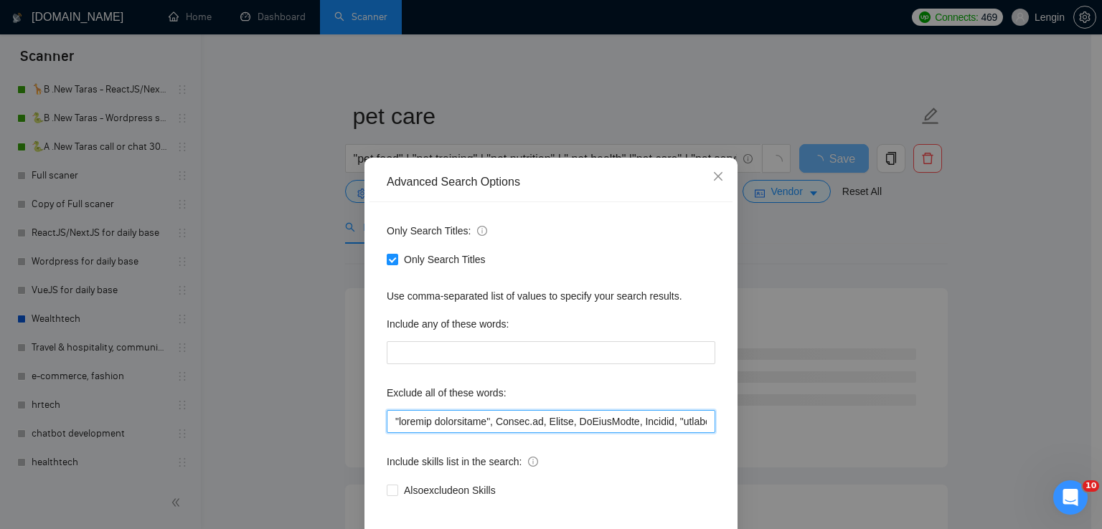
scroll to position [67, 0]
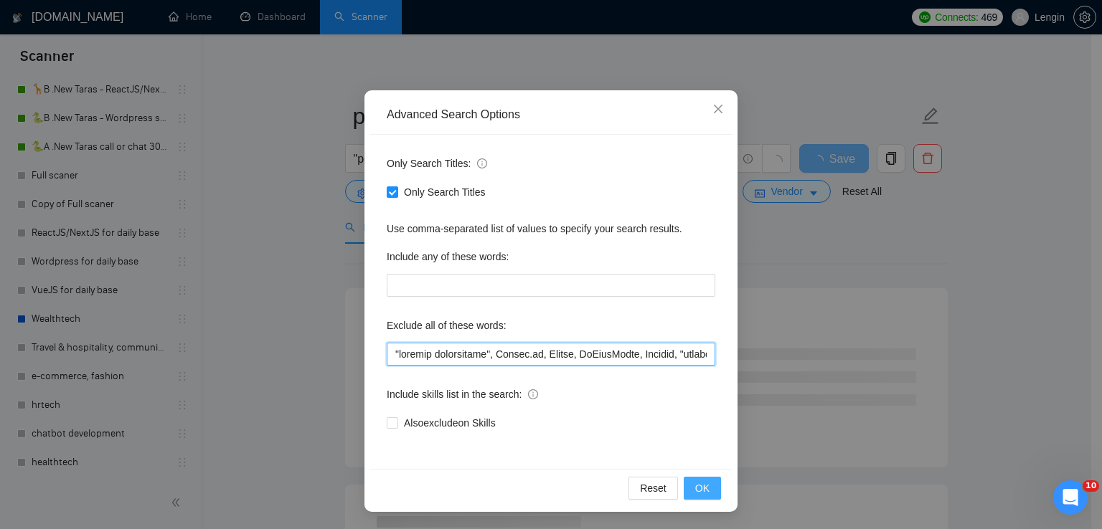
type input ""loremip dolorsitame", Consec.ad, Elitse, DoEiusModte, Incidid, "utlabore etdol…"
click at [695, 487] on span "OK" at bounding box center [702, 489] width 14 height 16
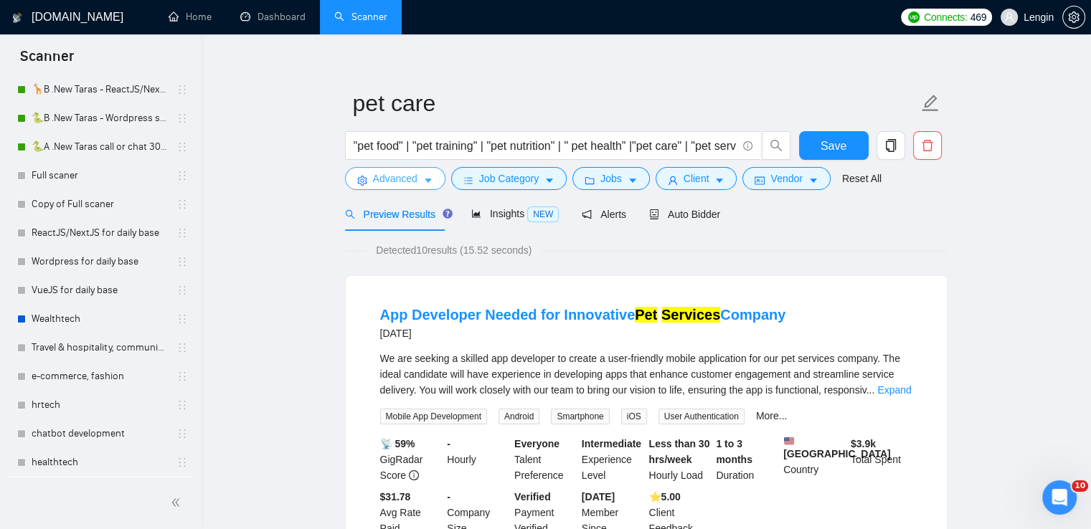
scroll to position [0, 0]
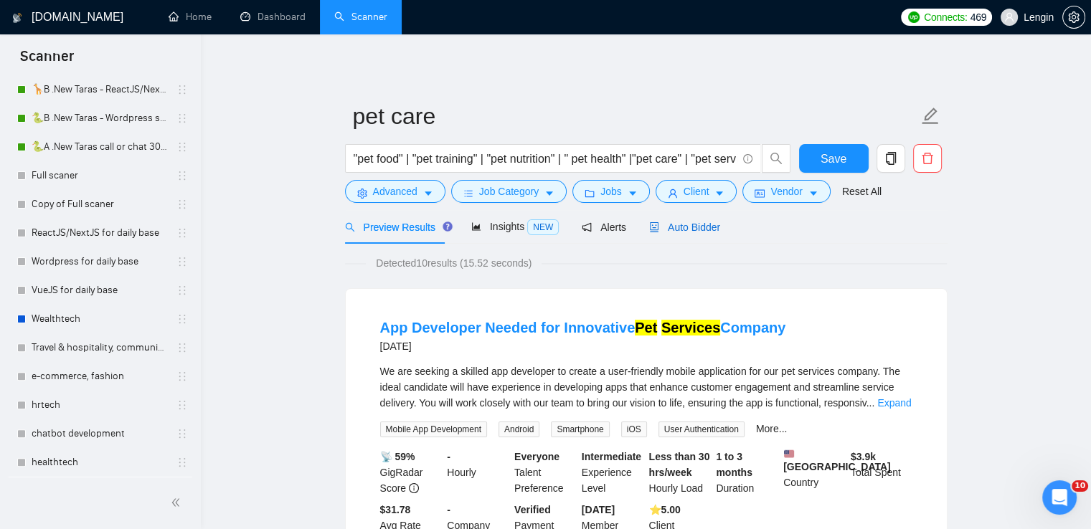
click at [709, 224] on span "Auto Bidder" at bounding box center [684, 227] width 71 height 11
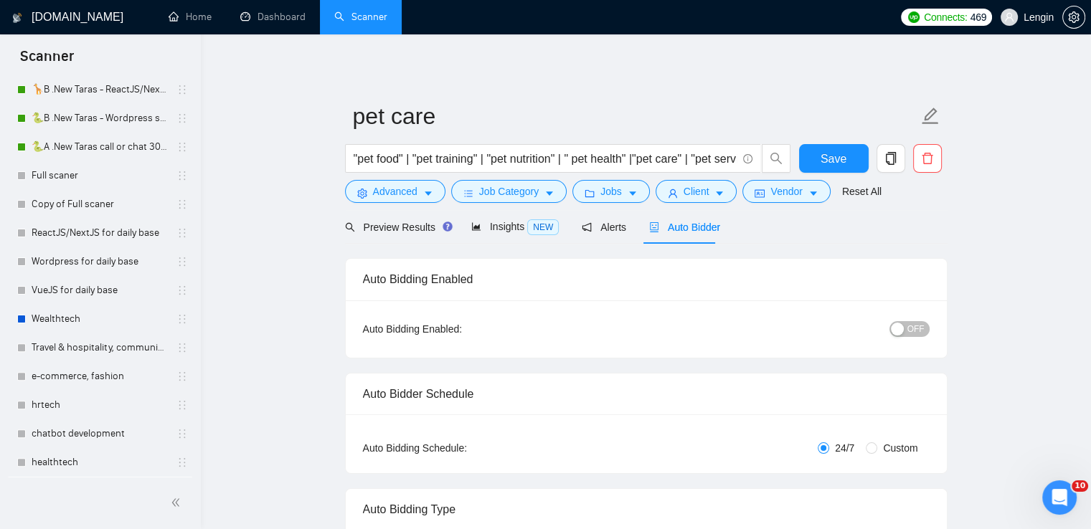
radio input "false"
radio input "true"
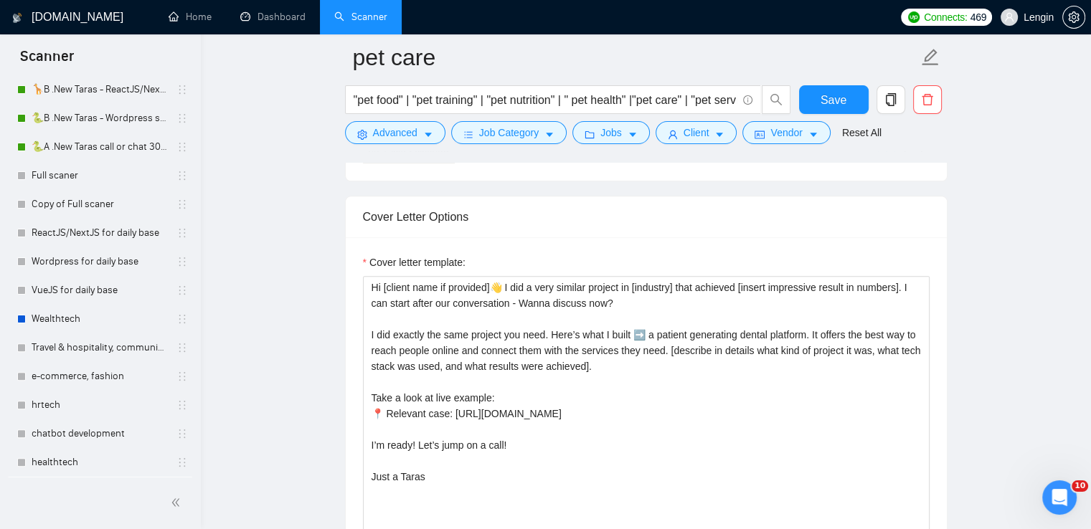
scroll to position [1758, 0]
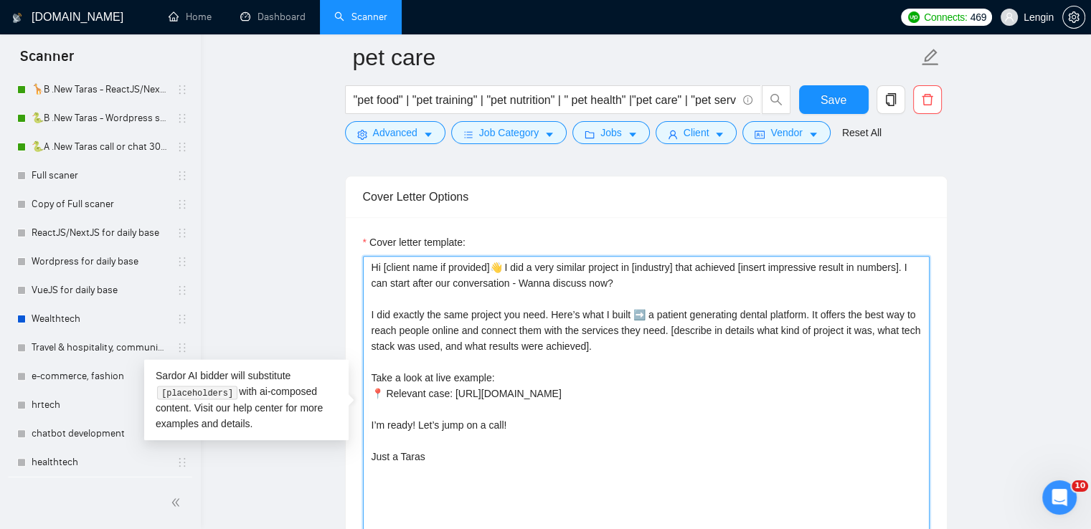
click at [488, 362] on textarea "Hi [client name if provided]👋 I did a very similar project in [industry] that a…" at bounding box center [646, 417] width 567 height 323
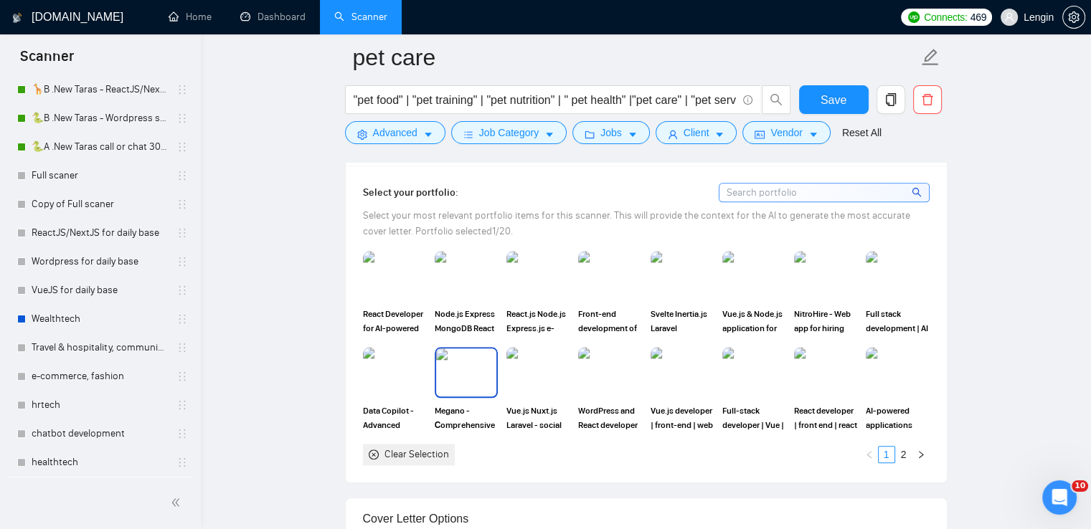
scroll to position [1437, 0]
click at [902, 446] on link "2" at bounding box center [904, 454] width 16 height 16
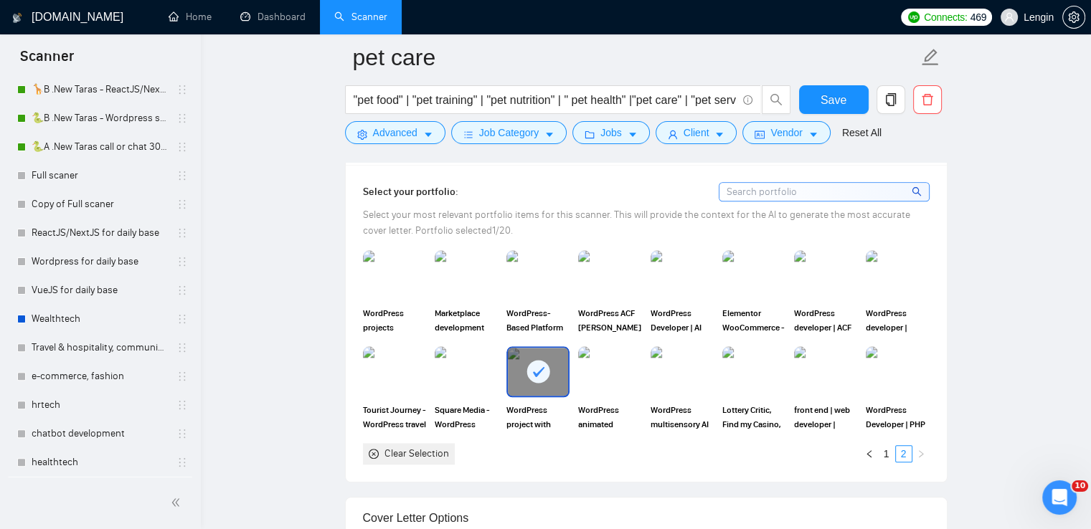
click at [416, 446] on div "Clear Selection" at bounding box center [416, 454] width 65 height 16
